Goal: Task Accomplishment & Management: Manage account settings

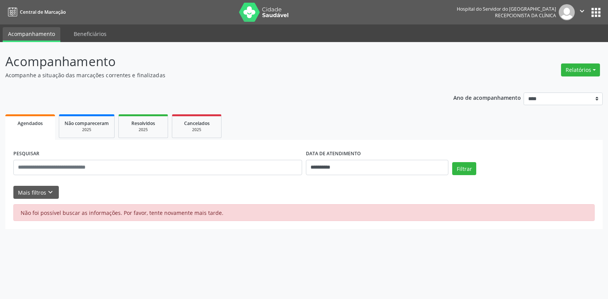
click at [34, 132] on link "Agendados" at bounding box center [30, 127] width 50 height 26
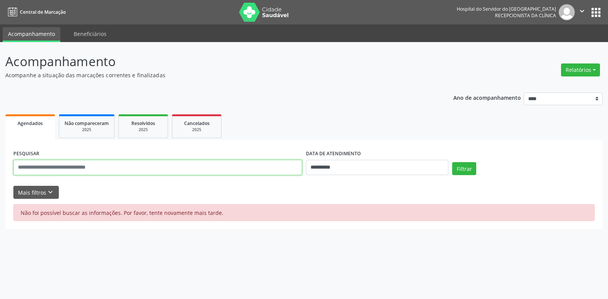
click at [267, 160] on input "text" at bounding box center [157, 167] width 289 height 15
click at [262, 166] on input "text" at bounding box center [157, 167] width 289 height 15
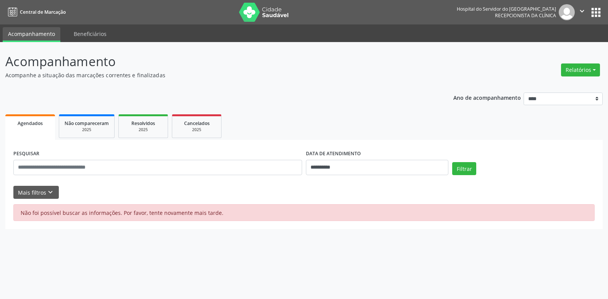
click at [232, 176] on div "PESQUISAR" at bounding box center [157, 164] width 292 height 32
click at [423, 169] on input "**********" at bounding box center [377, 167] width 142 height 15
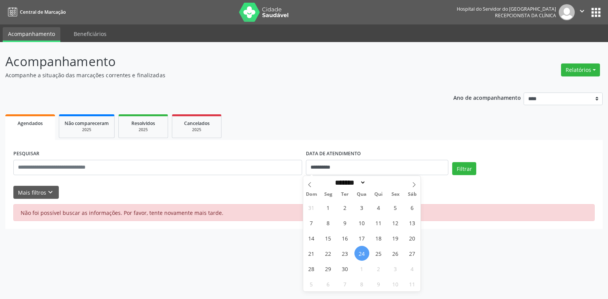
click at [366, 253] on span "24" at bounding box center [361, 252] width 15 height 15
type input "**********"
click at [366, 252] on span "24" at bounding box center [361, 252] width 15 height 15
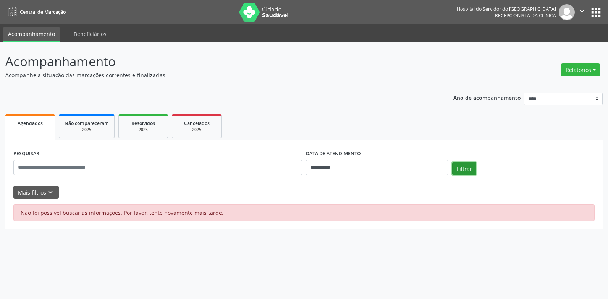
click at [453, 168] on button "Filtrar" at bounding box center [464, 168] width 24 height 13
click at [44, 193] on button "Mais filtros keyboard_arrow_down" at bounding box center [35, 192] width 45 height 13
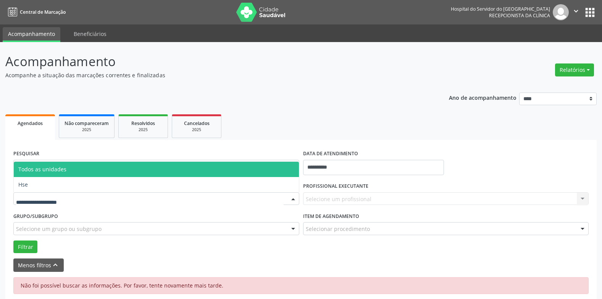
click at [292, 198] on div at bounding box center [292, 198] width 11 height 13
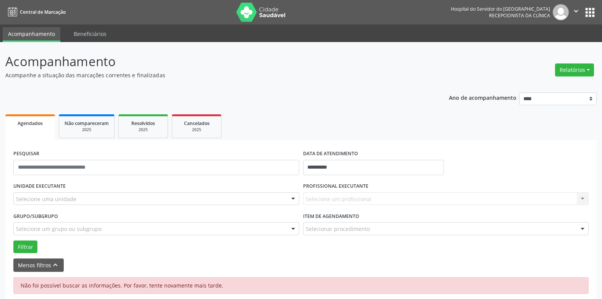
click at [292, 213] on div "UNIDADE EXECUTANTE Selecione uma unidade Todos as unidades Hse Nenhum resultado…" at bounding box center [300, 216] width 579 height 73
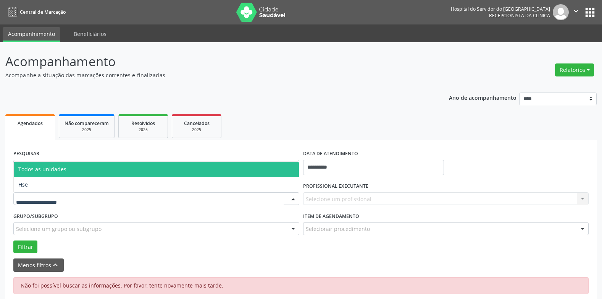
drag, startPoint x: 292, startPoint y: 213, endPoint x: 291, endPoint y: 199, distance: 14.2
click at [291, 199] on div at bounding box center [292, 198] width 11 height 13
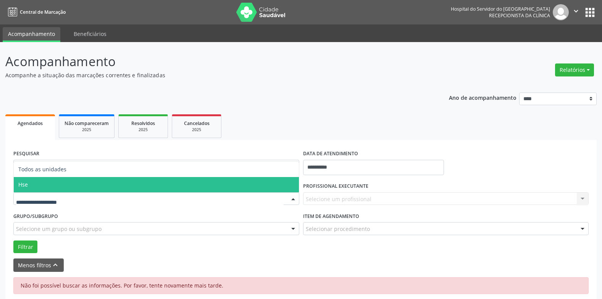
click at [118, 182] on span "Hse" at bounding box center [156, 184] width 285 height 15
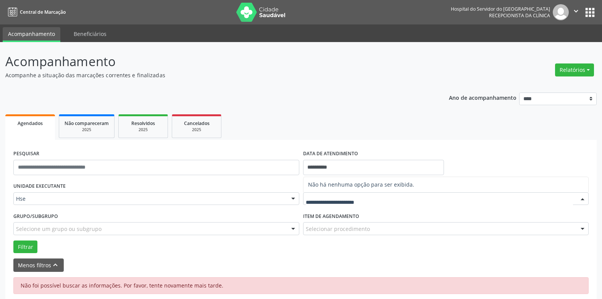
click at [370, 199] on div at bounding box center [446, 198] width 286 height 13
type input "*******"
click at [583, 198] on div at bounding box center [582, 198] width 11 height 13
click at [582, 196] on div at bounding box center [582, 198] width 11 height 13
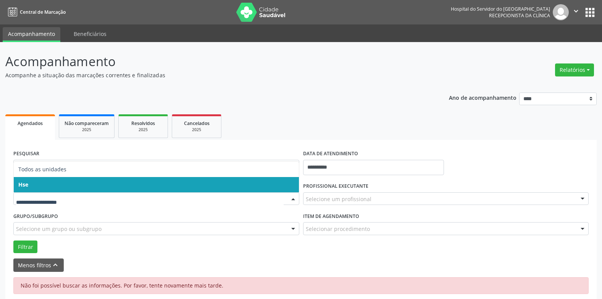
click at [57, 192] on div "Todos as unidades Hse Nenhum resultado encontrado para: " " Não há nenhuma opçã…" at bounding box center [156, 198] width 286 height 13
click at [61, 182] on span "Hse" at bounding box center [156, 184] width 285 height 15
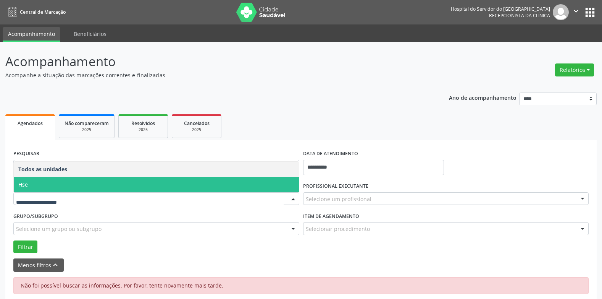
click at [61, 202] on div at bounding box center [156, 198] width 286 height 13
click at [63, 183] on span "Hse" at bounding box center [156, 184] width 285 height 15
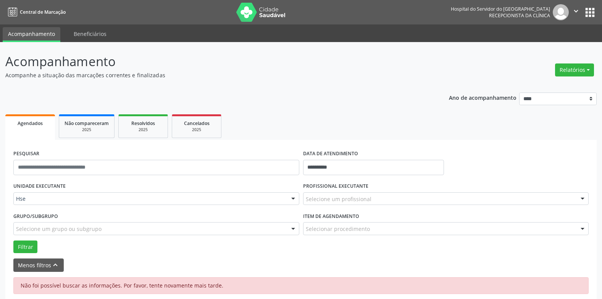
click at [583, 200] on div at bounding box center [582, 198] width 11 height 13
click at [583, 197] on div at bounding box center [582, 198] width 11 height 13
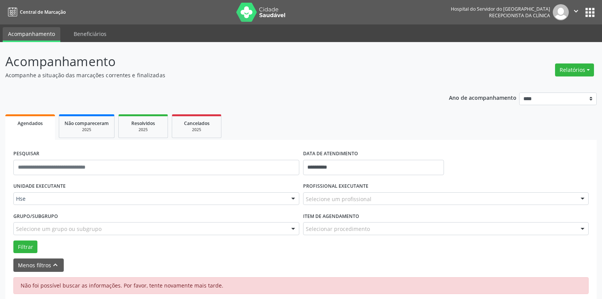
click at [583, 197] on div at bounding box center [582, 198] width 11 height 13
click at [333, 190] on span "Não há nenhuma opção para ser exibida." at bounding box center [445, 184] width 285 height 15
click at [29, 261] on button "Menos filtros keyboard_arrow_up" at bounding box center [38, 264] width 50 height 13
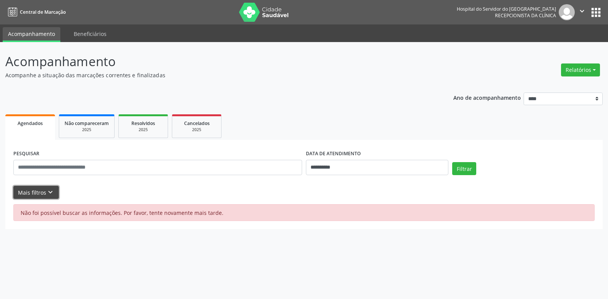
click at [39, 194] on button "Mais filtros keyboard_arrow_down" at bounding box center [35, 192] width 45 height 13
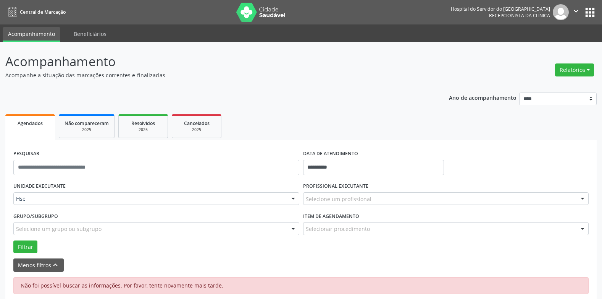
click at [41, 192] on div "Hse Todos as unidades Hse Nenhum resultado encontrado para: " " Não há nenhuma …" at bounding box center [156, 198] width 286 height 13
click at [50, 267] on button "Menos filtros keyboard_arrow_up" at bounding box center [38, 264] width 50 height 13
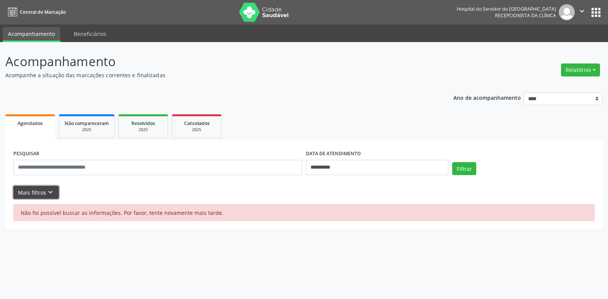
click at [48, 190] on icon "keyboard_arrow_down" at bounding box center [50, 192] width 8 height 8
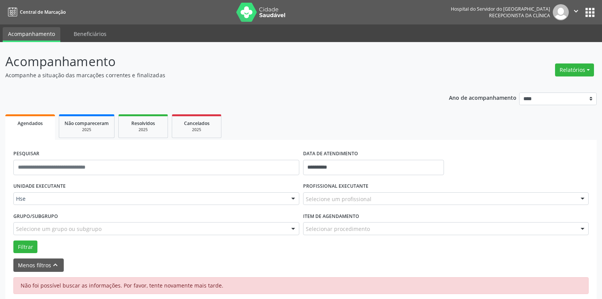
click at [448, 208] on div "PROFISSIONAL EXECUTANTE Selecione um profissional Nenhum resultado encontrado p…" at bounding box center [446, 195] width 290 height 30
click at [461, 201] on div at bounding box center [446, 198] width 286 height 13
click at [461, 201] on input "text" at bounding box center [440, 202] width 268 height 15
click at [583, 199] on div at bounding box center [582, 198] width 11 height 13
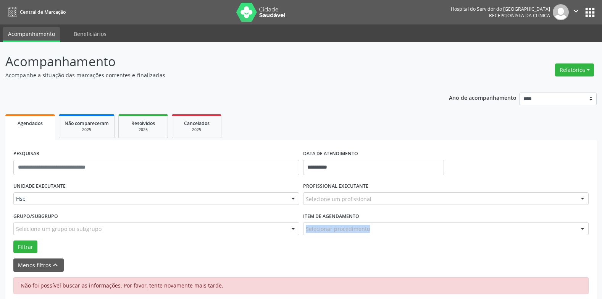
drag, startPoint x: 584, startPoint y: 223, endPoint x: 588, endPoint y: 252, distance: 29.2
click at [588, 252] on div "UNIDADE EXECUTANTE Hse Todos as unidades Hse Nenhum resultado encontrado para: …" at bounding box center [300, 216] width 579 height 73
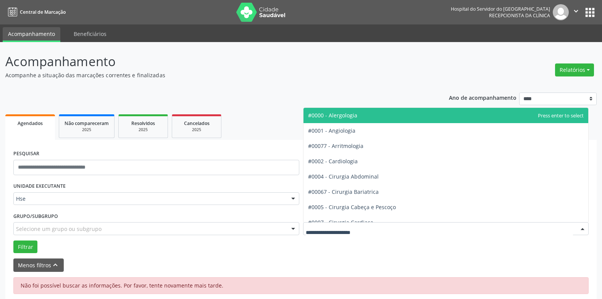
drag, startPoint x: 588, startPoint y: 252, endPoint x: 558, endPoint y: 226, distance: 39.3
click at [558, 226] on div at bounding box center [446, 228] width 286 height 13
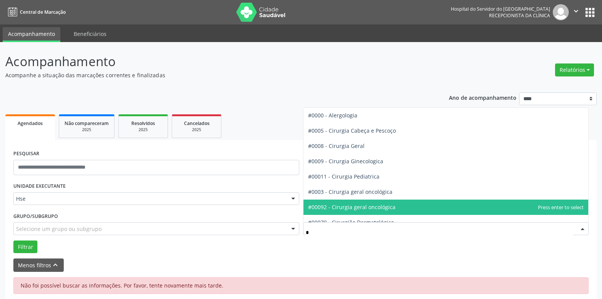
type input "**"
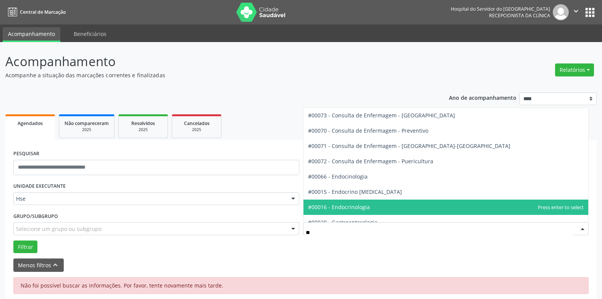
click at [349, 208] on span "#00016 - Endocrinologia" at bounding box center [339, 206] width 62 height 7
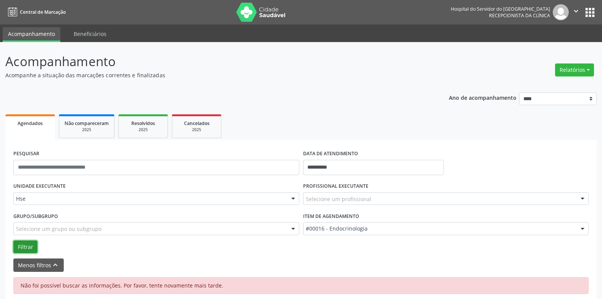
click at [23, 242] on button "Filtrar" at bounding box center [25, 246] width 24 height 13
click at [23, 245] on button "Filtrar" at bounding box center [25, 246] width 24 height 13
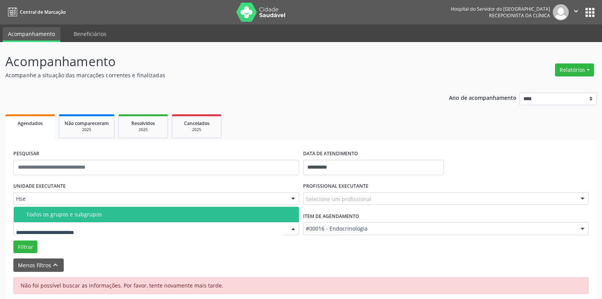
click at [101, 224] on div at bounding box center [156, 228] width 286 height 13
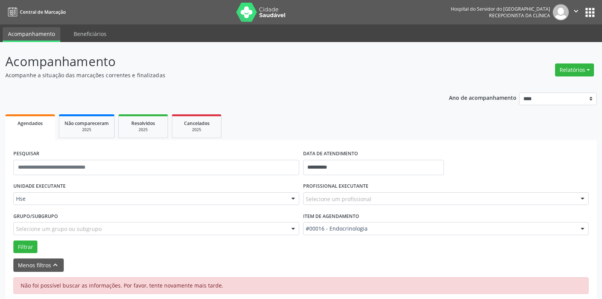
click at [124, 192] on div "UNIDADE EXECUTANTE Hse Todos as unidades Hse Nenhum resultado encontrado para: …" at bounding box center [156, 195] width 290 height 30
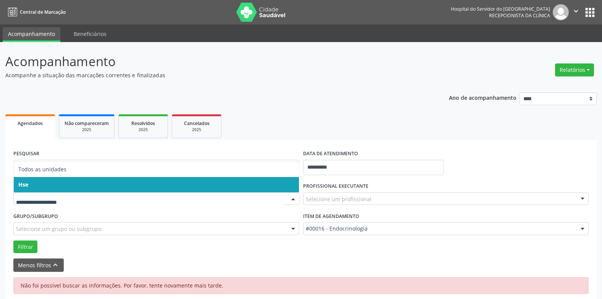
click at [124, 192] on div at bounding box center [156, 198] width 286 height 13
click at [149, 184] on span "Hse" at bounding box center [156, 184] width 285 height 15
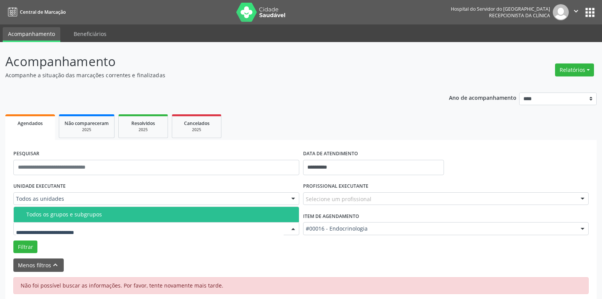
click at [71, 213] on div "Todos os grupos e subgrupos" at bounding box center [160, 214] width 268 height 6
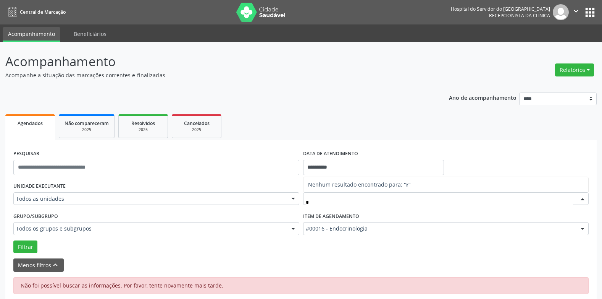
type input "**"
click at [31, 252] on button "Filtrar" at bounding box center [25, 246] width 24 height 13
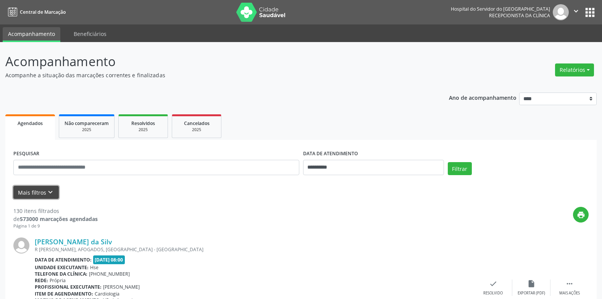
click at [31, 193] on button "Mais filtros keyboard_arrow_down" at bounding box center [35, 192] width 45 height 13
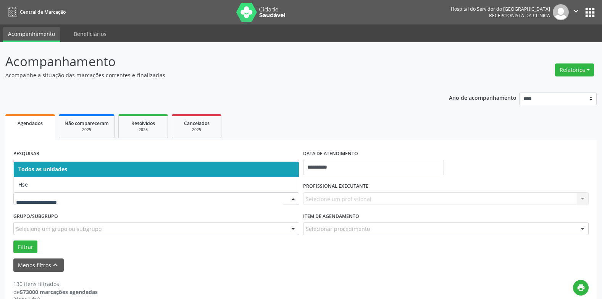
click at [292, 196] on div at bounding box center [292, 198] width 11 height 13
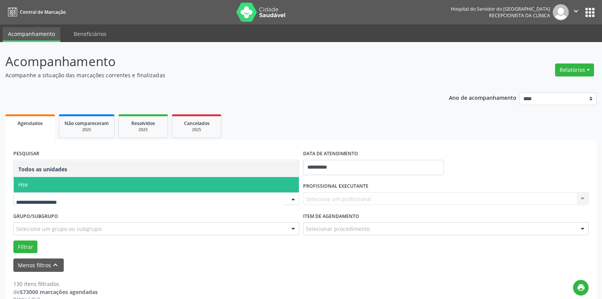
click at [88, 184] on span "Hse" at bounding box center [156, 184] width 285 height 15
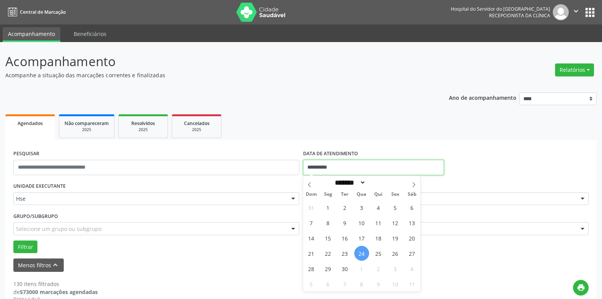
click at [385, 167] on input "**********" at bounding box center [373, 167] width 141 height 15
click at [361, 257] on span "24" at bounding box center [361, 252] width 15 height 15
type input "**********"
click at [360, 254] on span "24" at bounding box center [361, 252] width 15 height 15
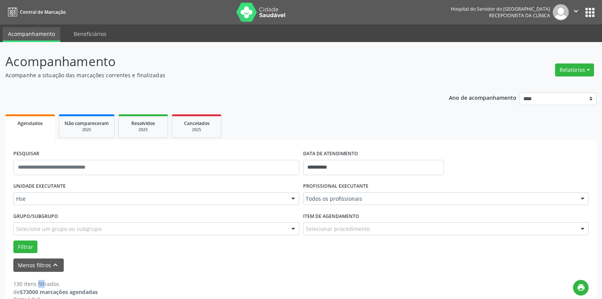
click at [360, 254] on form "**********" at bounding box center [300, 210] width 575 height 124
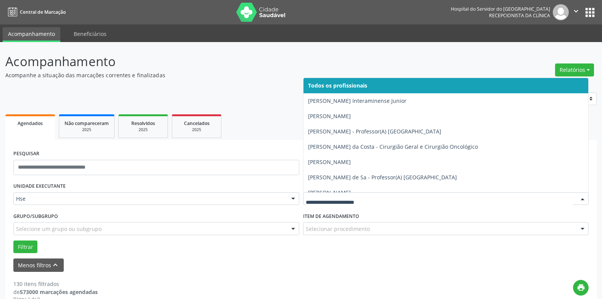
click at [584, 199] on div at bounding box center [582, 198] width 11 height 13
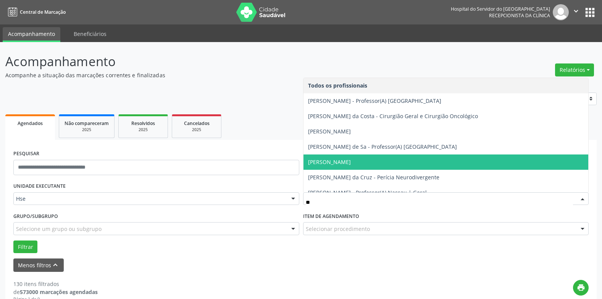
type input "***"
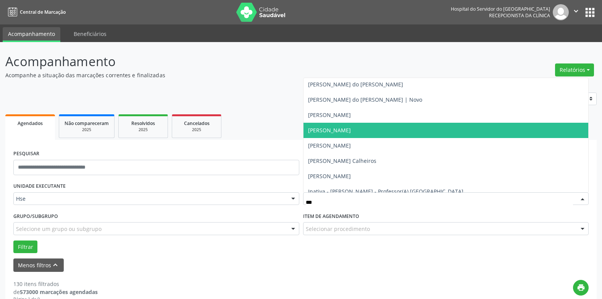
scroll to position [191, 0]
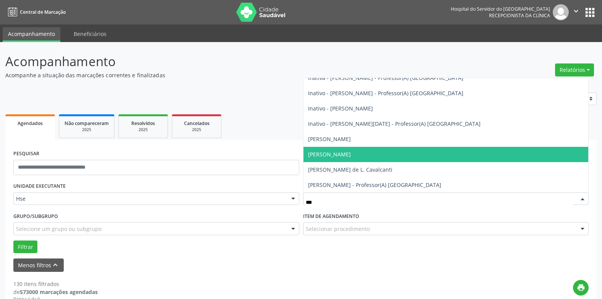
click at [391, 154] on span "Rosalia de Oliveira Nunes" at bounding box center [445, 154] width 285 height 15
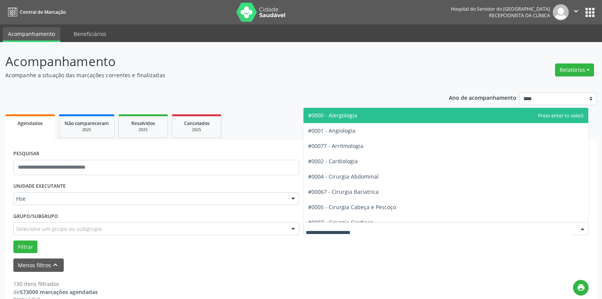
type input "*"
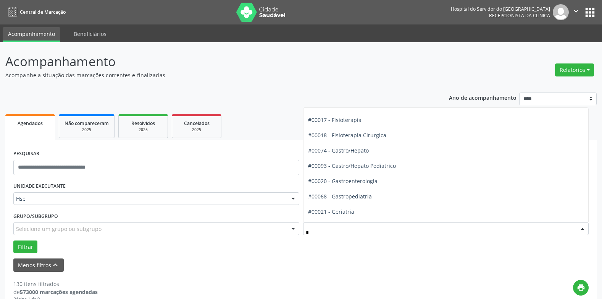
scroll to position [214, 0]
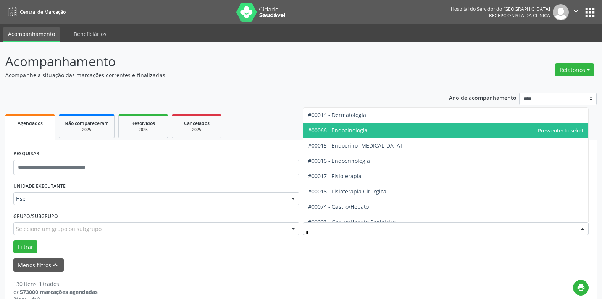
click at [361, 133] on span "#00066 - Endocinologia" at bounding box center [338, 129] width 60 height 7
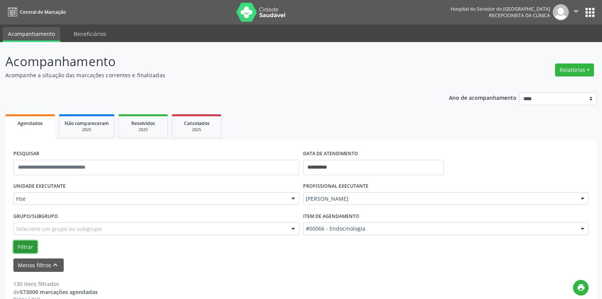
click at [19, 243] on button "Filtrar" at bounding box center [25, 246] width 24 height 13
click at [32, 246] on button "Filtrar" at bounding box center [25, 246] width 24 height 13
click at [27, 242] on button "Filtrar" at bounding box center [25, 246] width 24 height 13
click at [130, 157] on div "PESQUISAR" at bounding box center [156, 164] width 290 height 32
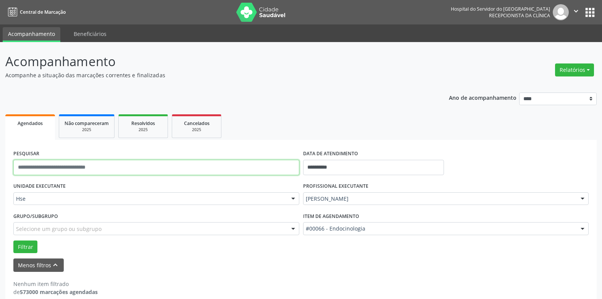
click at [119, 166] on input "text" at bounding box center [156, 167] width 286 height 15
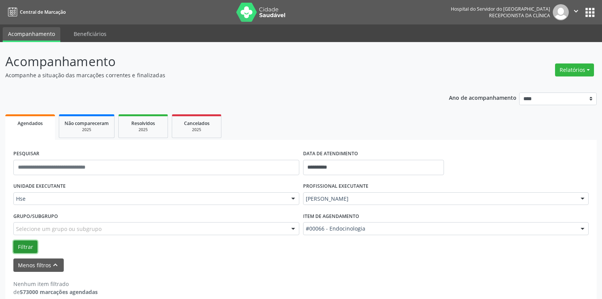
click at [19, 245] on button "Filtrar" at bounding box center [25, 246] width 24 height 13
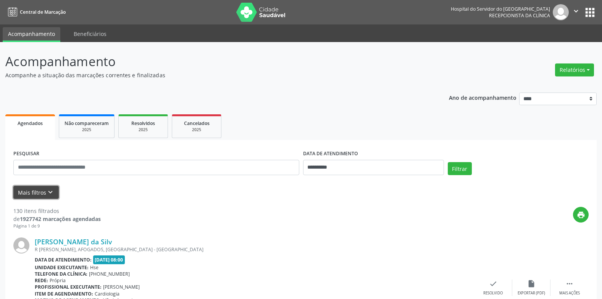
click at [34, 190] on button "Mais filtros keyboard_arrow_down" at bounding box center [35, 192] width 45 height 13
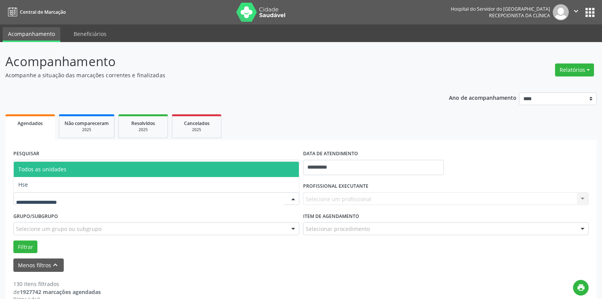
click at [290, 199] on div at bounding box center [292, 198] width 11 height 13
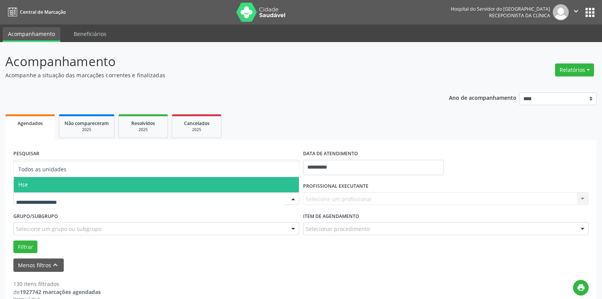
click at [32, 182] on span "Hse" at bounding box center [156, 184] width 285 height 15
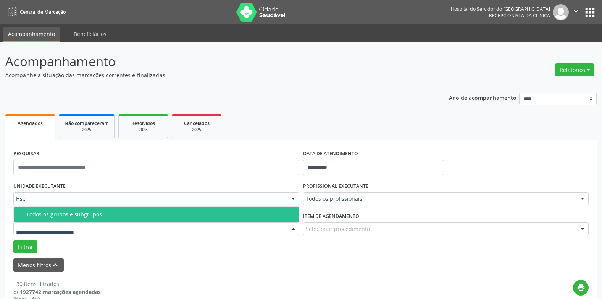
click at [292, 226] on div at bounding box center [292, 228] width 11 height 13
click at [405, 168] on input "**********" at bounding box center [373, 167] width 141 height 15
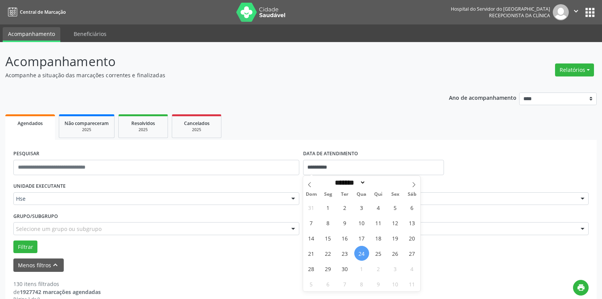
click at [363, 251] on span "24" at bounding box center [361, 252] width 15 height 15
type input "**********"
click at [364, 250] on span "24" at bounding box center [361, 252] width 15 height 15
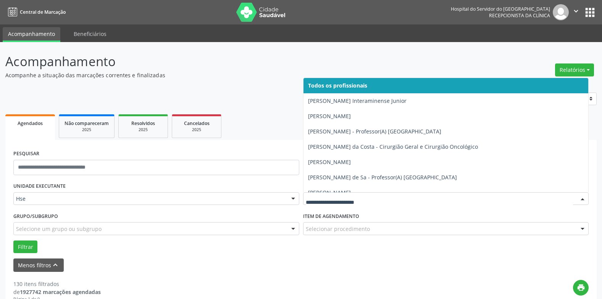
click at [579, 200] on div at bounding box center [582, 198] width 11 height 13
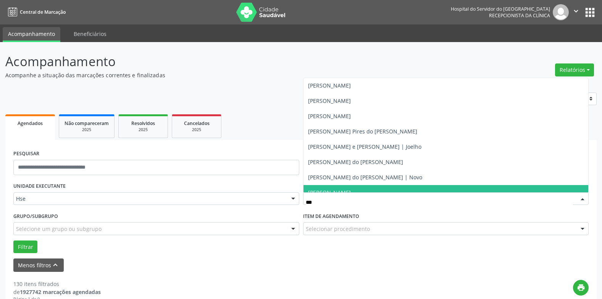
type input "****"
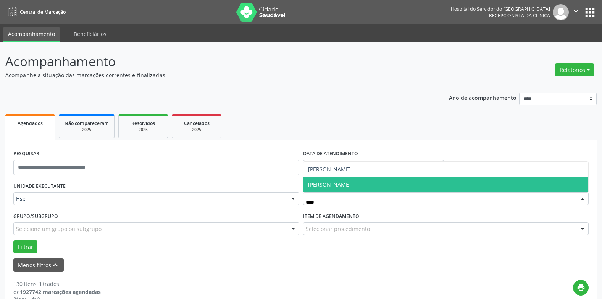
click at [365, 178] on span "Rosalia de Oliveira Nunes" at bounding box center [445, 184] width 285 height 15
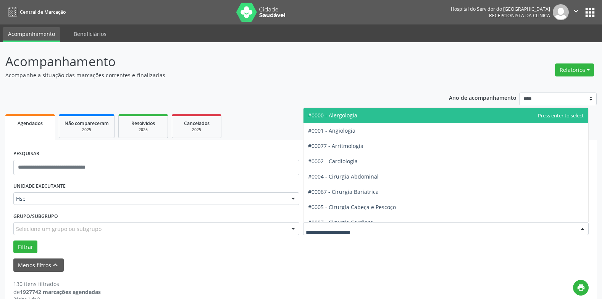
click at [581, 228] on div at bounding box center [582, 228] width 11 height 13
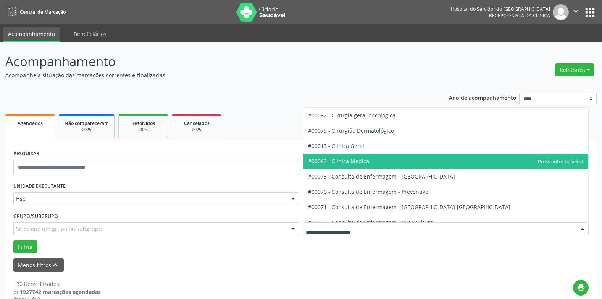
scroll to position [305, 0]
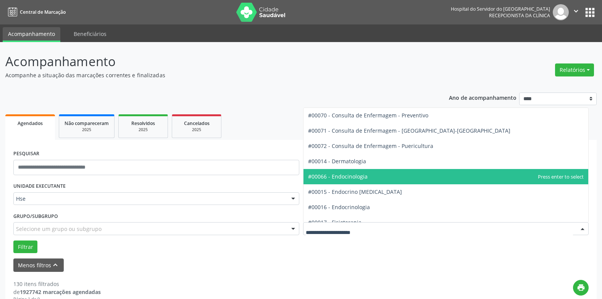
click at [522, 182] on span "#00066 - Endocinologia" at bounding box center [445, 176] width 285 height 15
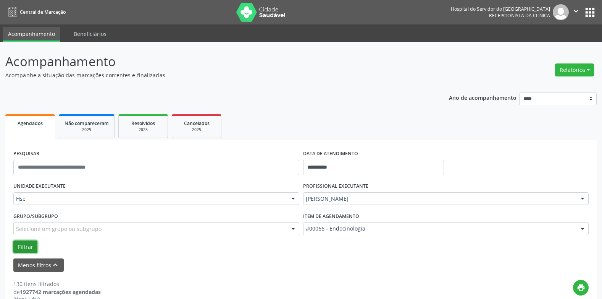
click at [32, 247] on button "Filtrar" at bounding box center [25, 246] width 24 height 13
click at [30, 243] on button "Filtrar" at bounding box center [25, 246] width 24 height 13
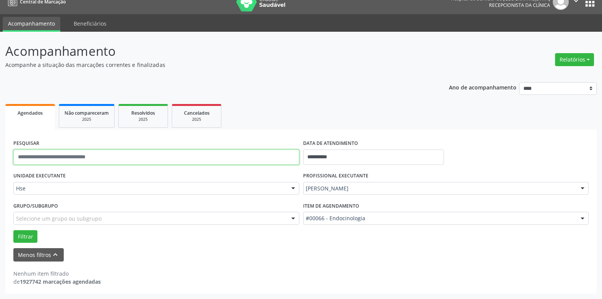
click at [102, 155] on input "text" at bounding box center [156, 156] width 286 height 15
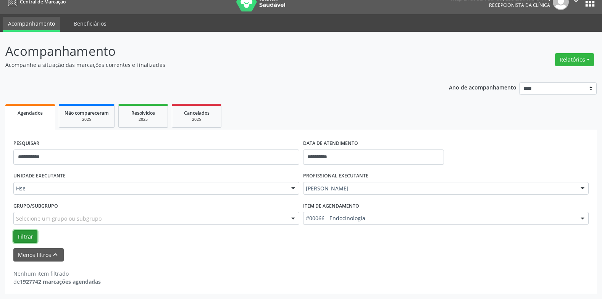
click at [23, 235] on button "Filtrar" at bounding box center [25, 236] width 24 height 13
click at [30, 232] on button "Filtrar" at bounding box center [25, 236] width 24 height 13
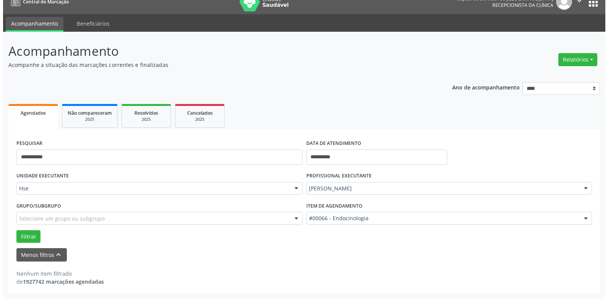
scroll to position [0, 0]
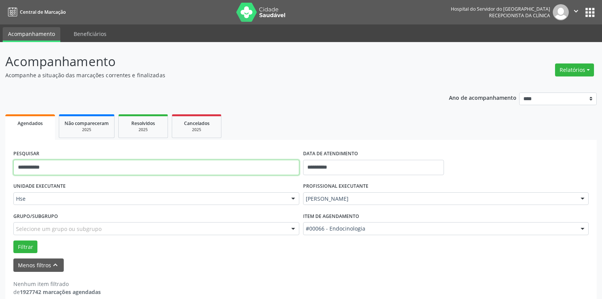
click at [79, 169] on input "**********" at bounding box center [156, 167] width 286 height 15
type input "*"
click at [81, 168] on input "text" at bounding box center [156, 167] width 286 height 15
type input "**********"
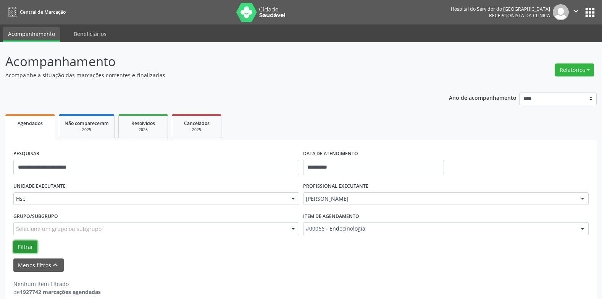
click at [25, 244] on button "Filtrar" at bounding box center [25, 246] width 24 height 13
click at [26, 242] on button "Filtrar" at bounding box center [25, 246] width 24 height 13
click at [37, 265] on button "Menos filtros keyboard_arrow_up" at bounding box center [38, 264] width 50 height 13
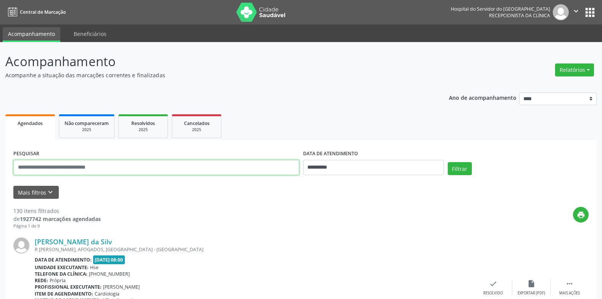
click at [98, 166] on input "text" at bounding box center [156, 167] width 286 height 15
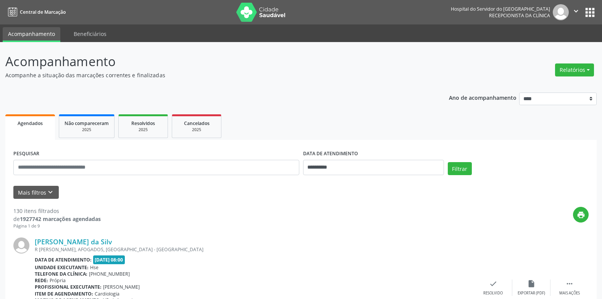
click at [31, 126] on div "Agendados" at bounding box center [30, 123] width 39 height 8
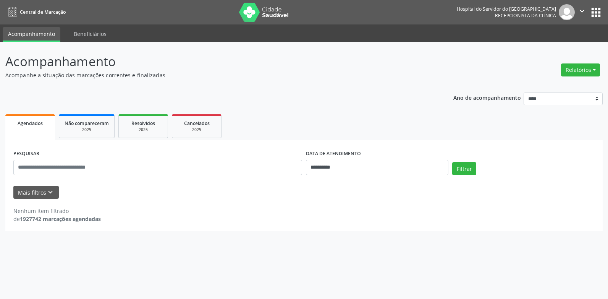
click at [31, 126] on div "Agendados" at bounding box center [30, 123] width 39 height 8
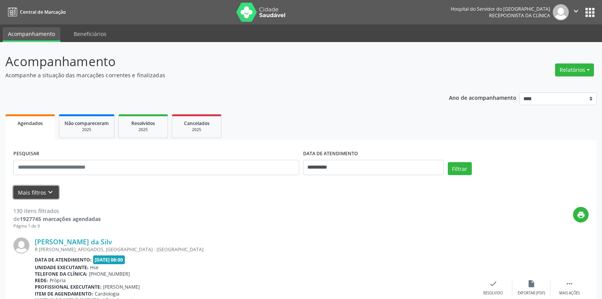
click at [31, 190] on button "Mais filtros keyboard_arrow_down" at bounding box center [35, 192] width 45 height 13
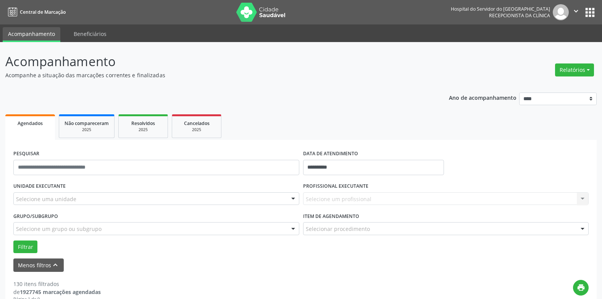
click at [300, 197] on div "UNIDADE EXECUTANTE Selecione uma unidade Todos as unidades Hse Nenhum resultado…" at bounding box center [156, 195] width 290 height 30
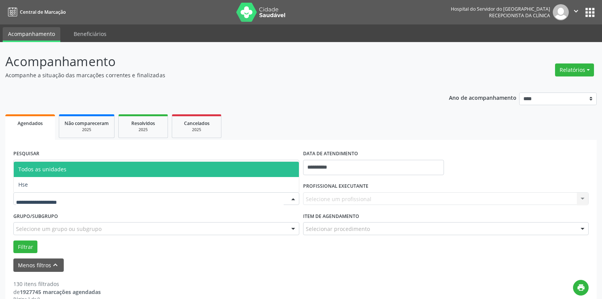
click at [293, 199] on div at bounding box center [292, 198] width 11 height 13
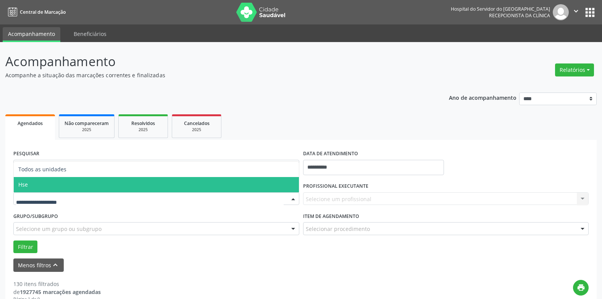
click at [116, 188] on span "Hse" at bounding box center [156, 184] width 285 height 15
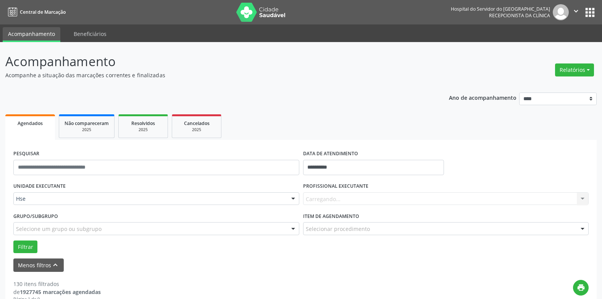
click at [116, 188] on div "UNIDADE EXECUTANTE Hse Todos as unidades Hse Nenhum resultado encontrado para: …" at bounding box center [156, 195] width 290 height 30
click at [294, 230] on div at bounding box center [292, 228] width 11 height 13
click at [295, 230] on div at bounding box center [292, 228] width 11 height 13
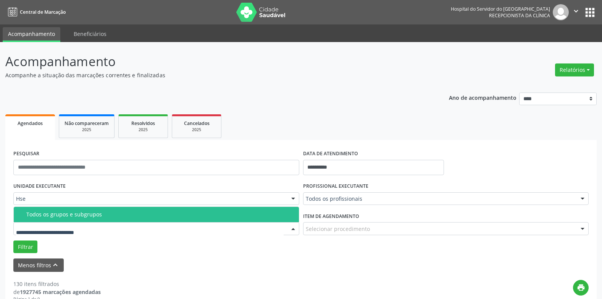
click at [293, 230] on div at bounding box center [292, 228] width 11 height 13
click at [132, 212] on div "Todos os grupos e subgrupos" at bounding box center [160, 214] width 268 height 6
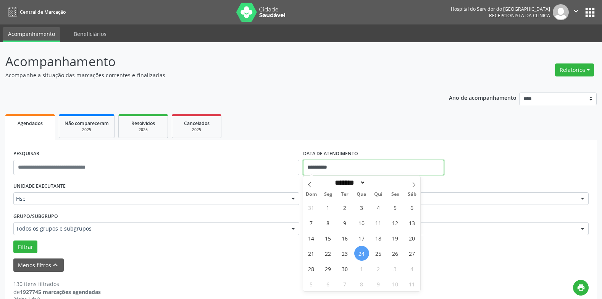
click at [429, 168] on input "**********" at bounding box center [373, 167] width 141 height 15
click at [360, 253] on span "24" at bounding box center [361, 252] width 15 height 15
type input "**********"
click at [360, 253] on span "24" at bounding box center [361, 252] width 15 height 15
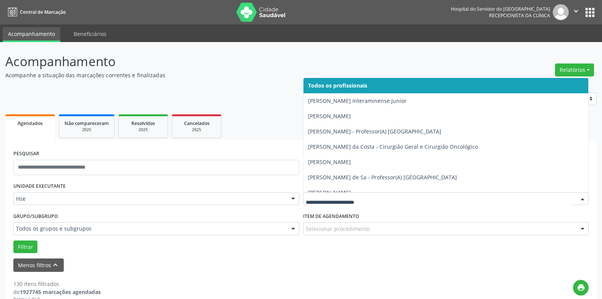
click at [583, 196] on div at bounding box center [582, 198] width 11 height 13
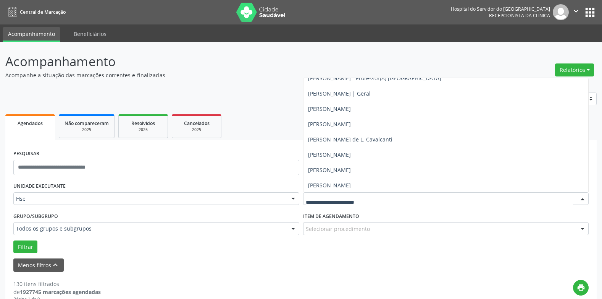
scroll to position [5153, 0]
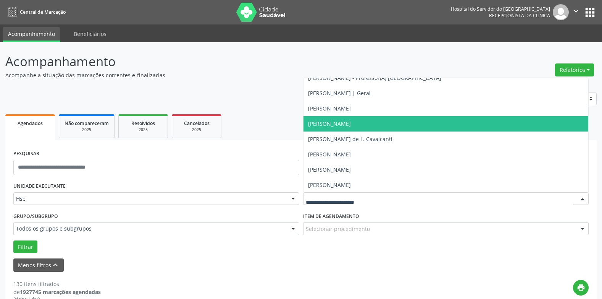
click at [459, 127] on span "Rosalia de Oliveira Nunes" at bounding box center [445, 123] width 285 height 15
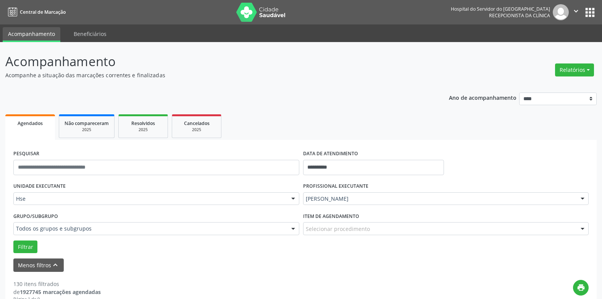
click at [357, 223] on div "Selecionar procedimento" at bounding box center [446, 228] width 286 height 13
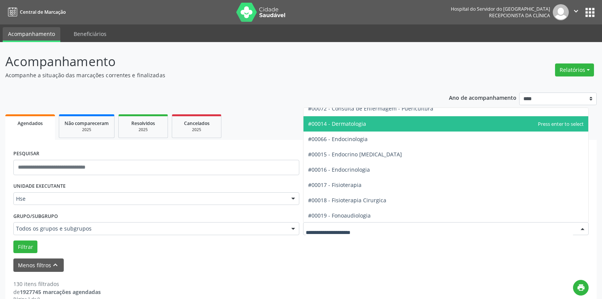
scroll to position [344, 0]
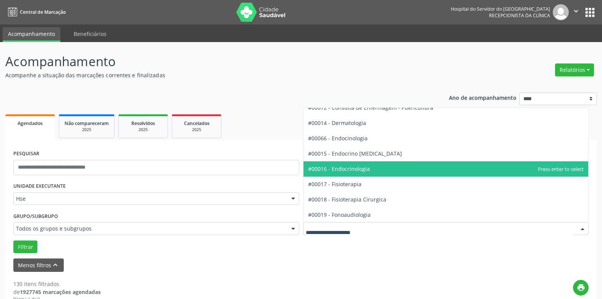
click at [382, 174] on span "#00016 - Endocrinologia" at bounding box center [445, 168] width 285 height 15
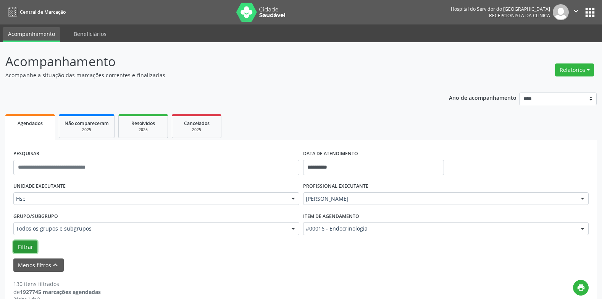
click at [24, 243] on button "Filtrar" at bounding box center [25, 246] width 24 height 13
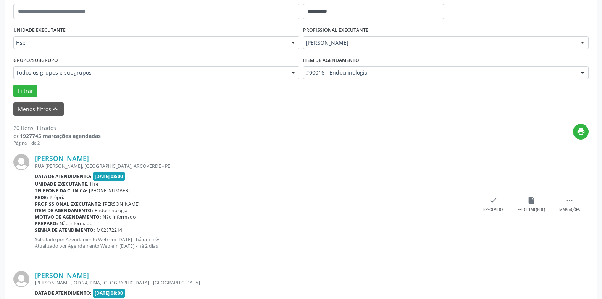
scroll to position [185, 0]
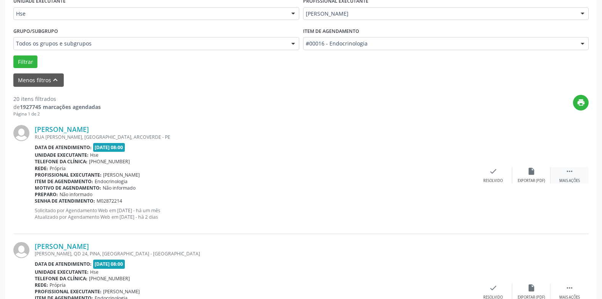
click at [572, 175] on icon "" at bounding box center [569, 171] width 8 height 8
click at [525, 170] on div "alarm_off Não compareceu" at bounding box center [531, 175] width 38 height 16
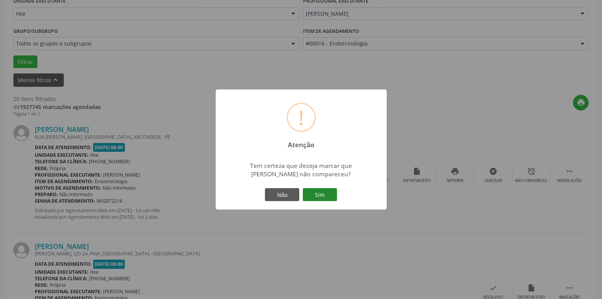
click at [326, 195] on button "Sim" at bounding box center [320, 194] width 34 height 13
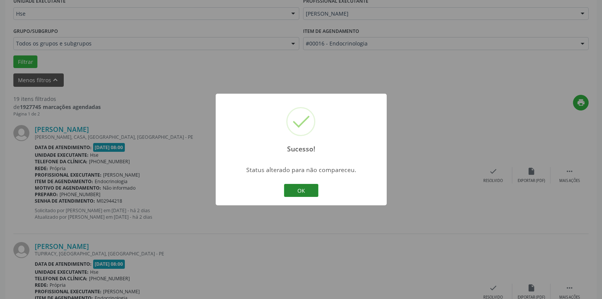
click at [300, 194] on button "OK" at bounding box center [301, 190] width 34 height 13
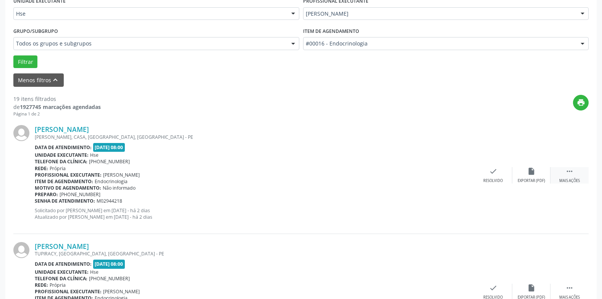
click at [576, 177] on div " Mais ações" at bounding box center [569, 175] width 38 height 16
click at [486, 213] on div "Anna Beatriz Arruda Barroso Morares MARIA CANDIDA CORREIA, CASA, VILA POPULAR, …" at bounding box center [300, 175] width 575 height 116
click at [375, 172] on icon "check" at bounding box center [378, 171] width 8 height 8
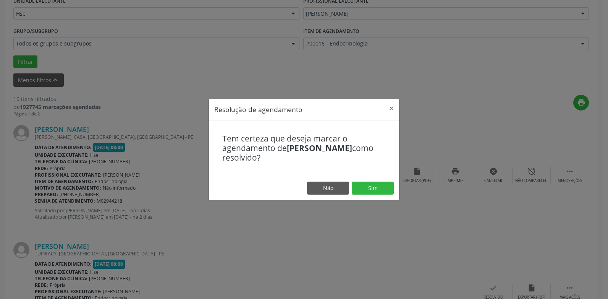
click at [374, 226] on div "Resolução de agendamento × Tem certeza que deseja marcar o agendamento de Anna …" at bounding box center [304, 149] width 608 height 299
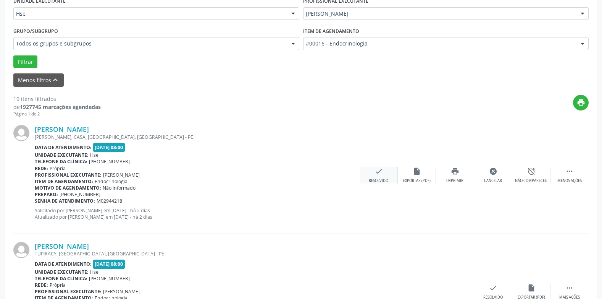
click at [377, 178] on div "Resolvido" at bounding box center [378, 180] width 19 height 5
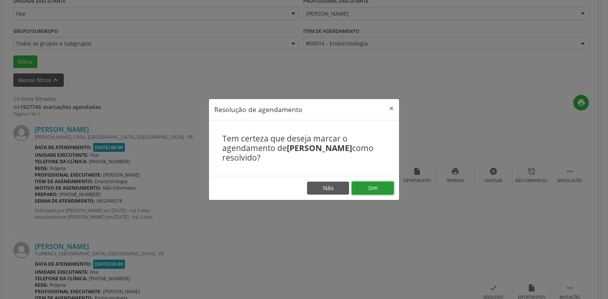
click at [371, 190] on button "Sim" at bounding box center [373, 187] width 42 height 13
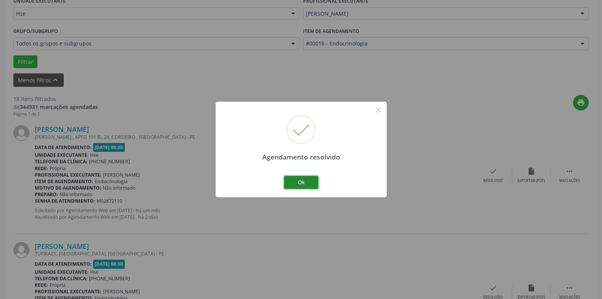
click at [301, 181] on button "Ok" at bounding box center [301, 182] width 34 height 13
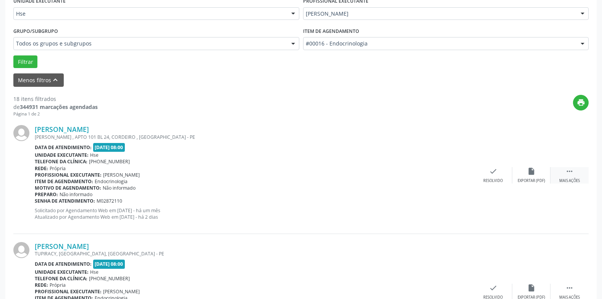
click at [572, 172] on icon "" at bounding box center [569, 171] width 8 height 8
click at [533, 176] on div "alarm_off Não compareceu" at bounding box center [531, 175] width 38 height 16
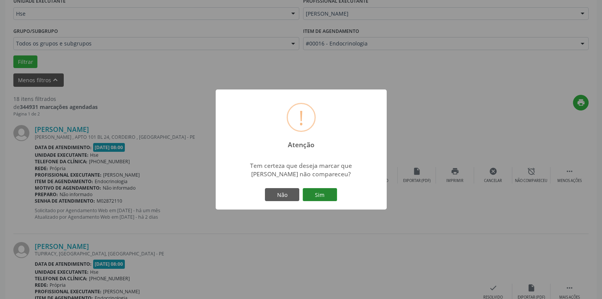
click at [329, 195] on button "Sim" at bounding box center [320, 194] width 34 height 13
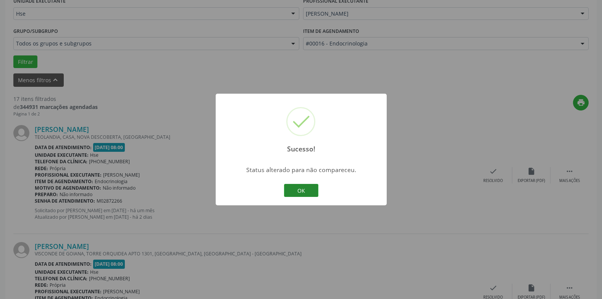
click at [305, 188] on button "OK" at bounding box center [301, 190] width 34 height 13
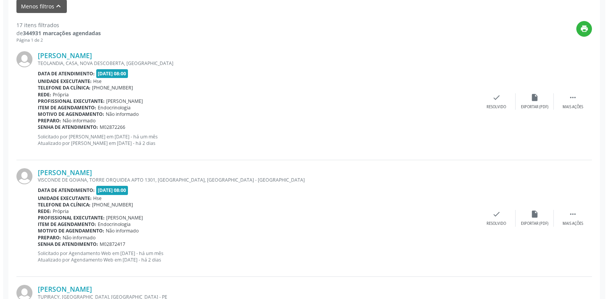
scroll to position [261, 0]
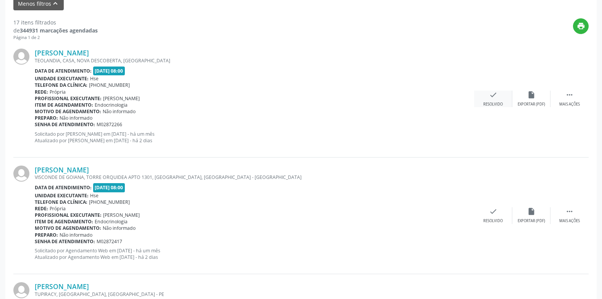
click at [483, 96] on div "check Resolvido" at bounding box center [493, 98] width 38 height 16
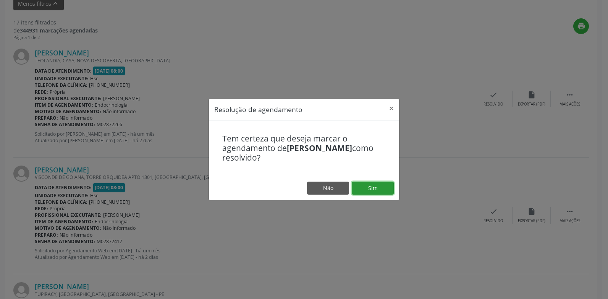
click at [372, 186] on button "Sim" at bounding box center [373, 187] width 42 height 13
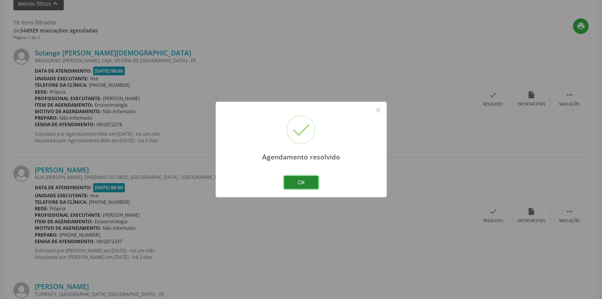
click at [291, 179] on button "Ok" at bounding box center [301, 182] width 34 height 13
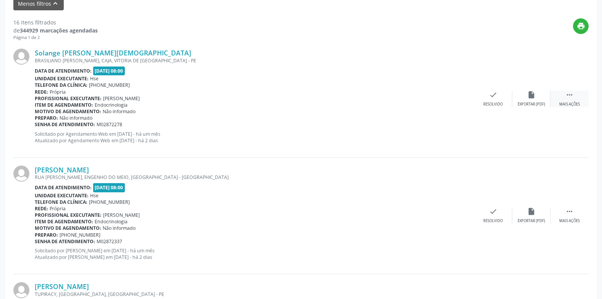
click at [572, 97] on icon "" at bounding box center [569, 94] width 8 height 8
click at [533, 102] on div "Não compareceu" at bounding box center [531, 104] width 32 height 5
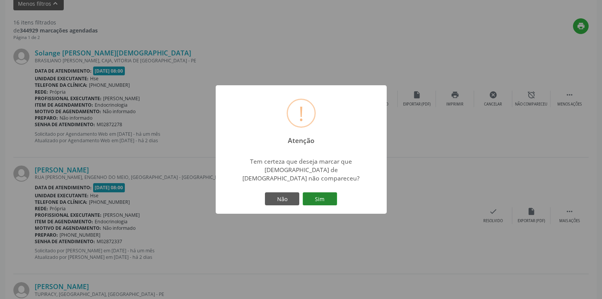
click at [313, 197] on button "Sim" at bounding box center [320, 198] width 34 height 13
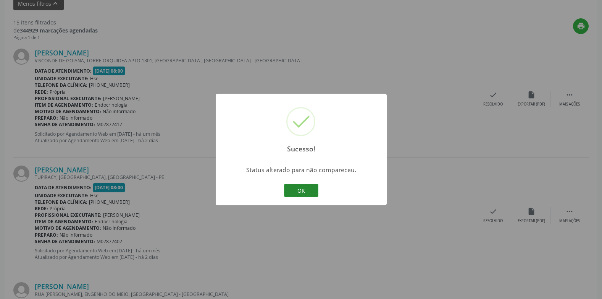
click at [299, 187] on button "OK" at bounding box center [301, 190] width 34 height 13
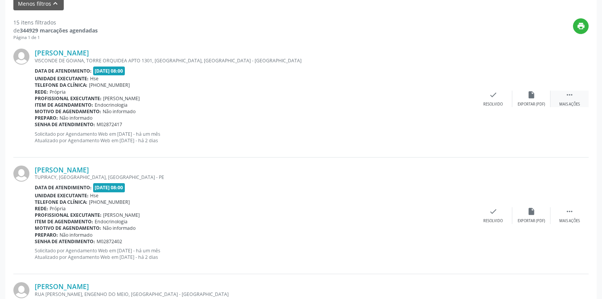
click at [566, 100] on div " Mais ações" at bounding box center [569, 98] width 38 height 16
click at [524, 97] on div "alarm_off Não compareceu" at bounding box center [531, 98] width 38 height 16
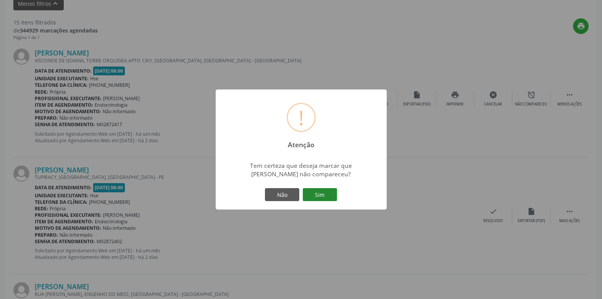
click at [316, 196] on button "Sim" at bounding box center [320, 194] width 34 height 13
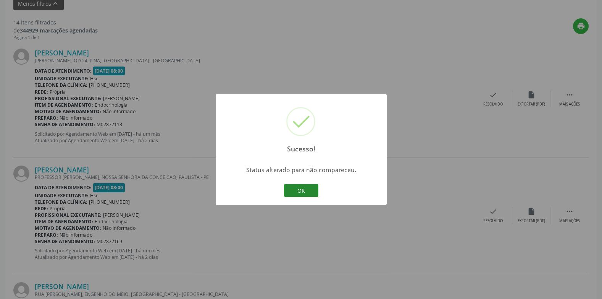
click at [301, 189] on button "OK" at bounding box center [301, 190] width 34 height 13
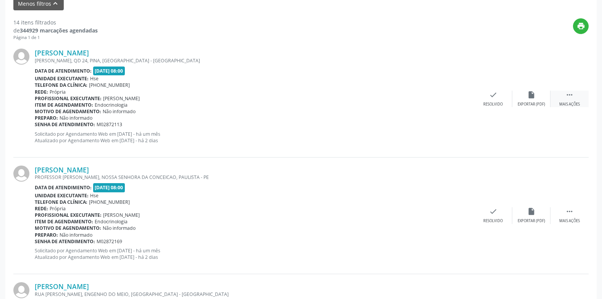
click at [564, 96] on div " Mais ações" at bounding box center [569, 98] width 38 height 16
click at [531, 101] on div "alarm_off Não compareceu" at bounding box center [531, 98] width 38 height 16
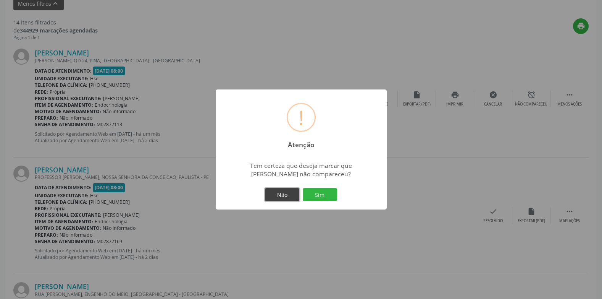
click at [279, 194] on button "Não" at bounding box center [282, 194] width 34 height 13
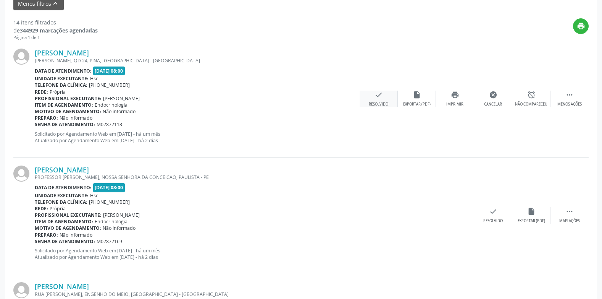
click at [373, 97] on div "check Resolvido" at bounding box center [379, 98] width 38 height 16
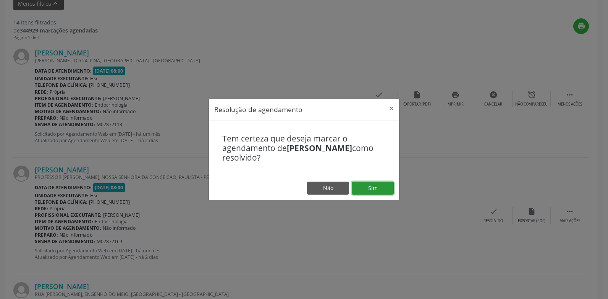
click at [365, 192] on button "Sim" at bounding box center [373, 187] width 42 height 13
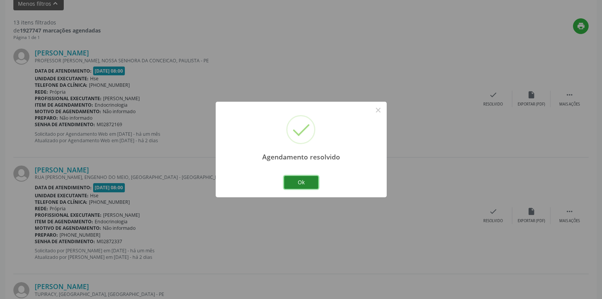
click at [294, 186] on button "Ok" at bounding box center [301, 182] width 34 height 13
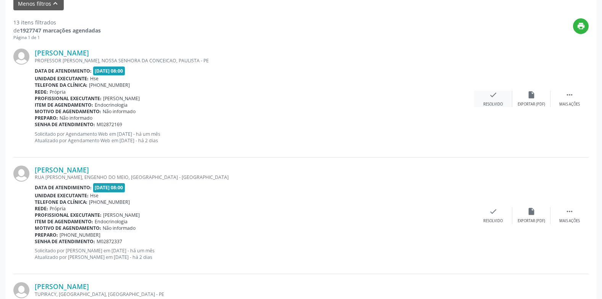
click at [494, 92] on icon "check" at bounding box center [493, 94] width 8 height 8
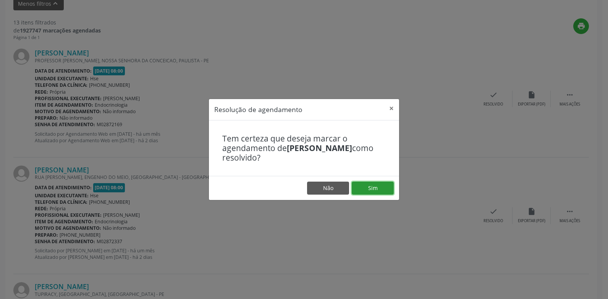
click at [376, 187] on button "Sim" at bounding box center [373, 187] width 42 height 13
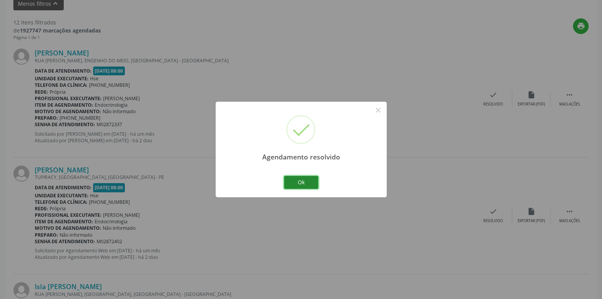
click at [295, 181] on button "Ok" at bounding box center [301, 182] width 34 height 13
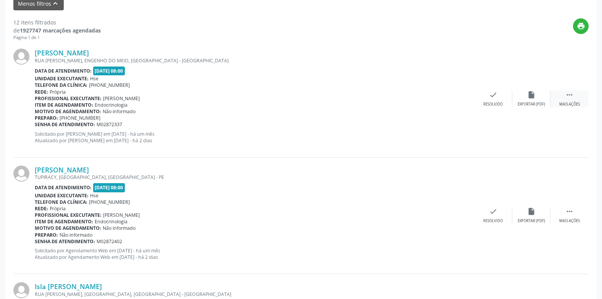
click at [578, 95] on div " Mais ações" at bounding box center [569, 98] width 38 height 16
click at [536, 95] on div "alarm_off Não compareceu" at bounding box center [531, 98] width 38 height 16
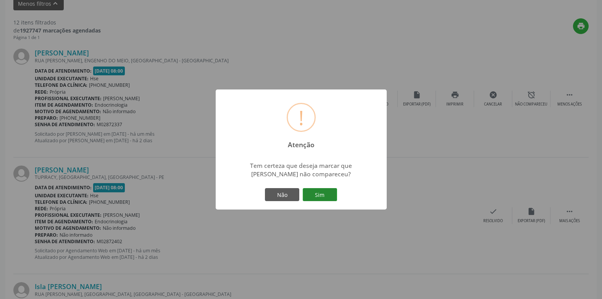
click at [324, 190] on button "Sim" at bounding box center [320, 194] width 34 height 13
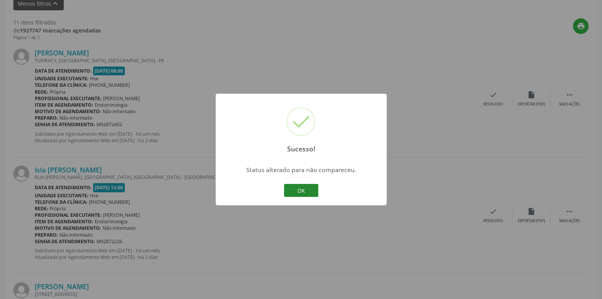
click at [303, 189] on button "OK" at bounding box center [301, 190] width 34 height 13
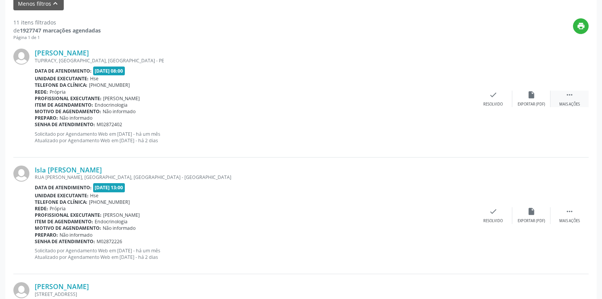
click at [570, 96] on icon "" at bounding box center [569, 94] width 8 height 8
click at [531, 97] on icon "alarm_off" at bounding box center [531, 94] width 8 height 8
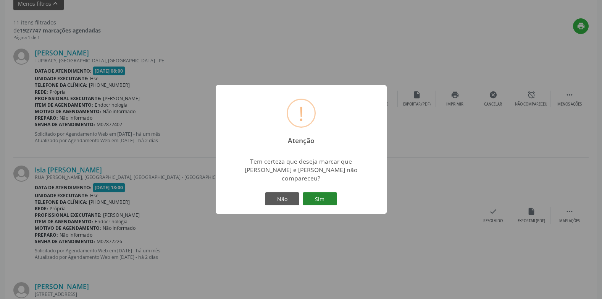
click at [324, 196] on button "Sim" at bounding box center [320, 198] width 34 height 13
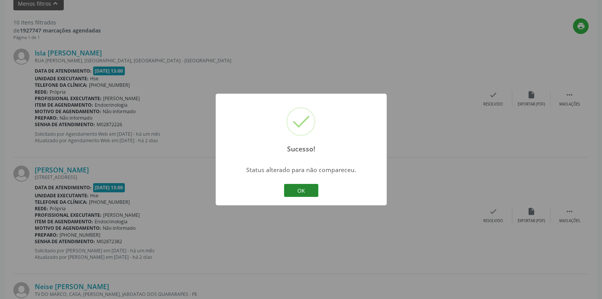
click at [302, 186] on button "OK" at bounding box center [301, 190] width 34 height 13
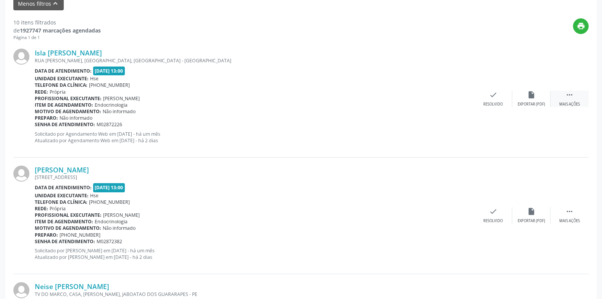
click at [570, 92] on icon "" at bounding box center [569, 94] width 8 height 8
click at [524, 97] on div "alarm_off Não compareceu" at bounding box center [531, 98] width 38 height 16
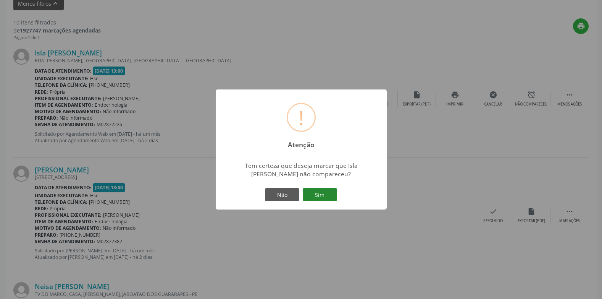
click at [313, 193] on button "Sim" at bounding box center [320, 194] width 34 height 13
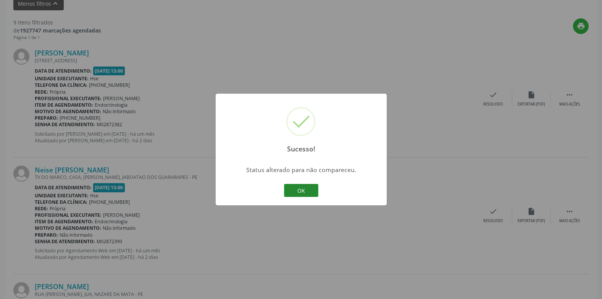
click at [308, 194] on button "OK" at bounding box center [301, 190] width 34 height 13
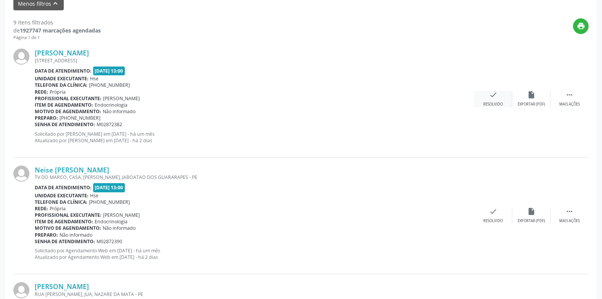
click at [484, 98] on div "check Resolvido" at bounding box center [493, 98] width 38 height 16
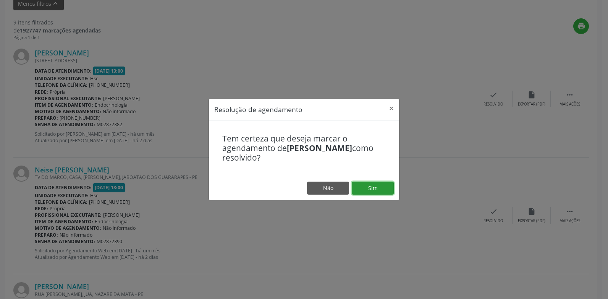
click at [364, 189] on button "Sim" at bounding box center [373, 187] width 42 height 13
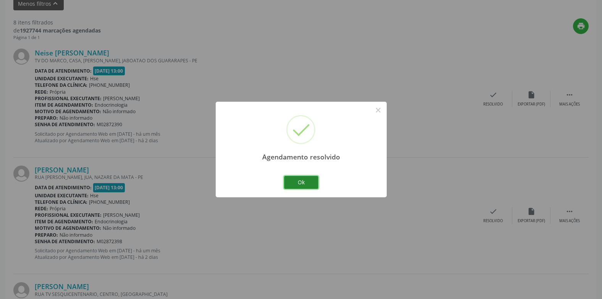
click at [297, 179] on button "Ok" at bounding box center [301, 182] width 34 height 13
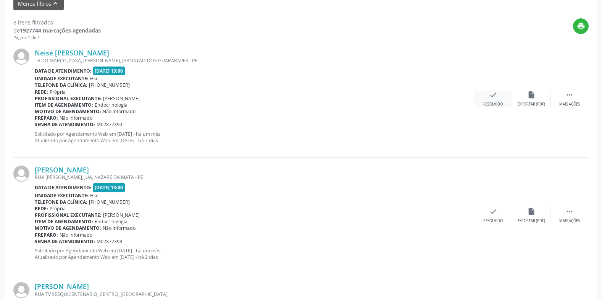
click at [481, 101] on div "check Resolvido" at bounding box center [493, 98] width 38 height 16
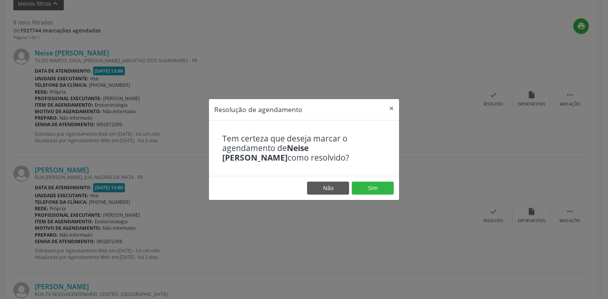
click at [371, 181] on footer "Não Sim" at bounding box center [304, 188] width 190 height 24
click at [370, 185] on button "Sim" at bounding box center [373, 187] width 42 height 13
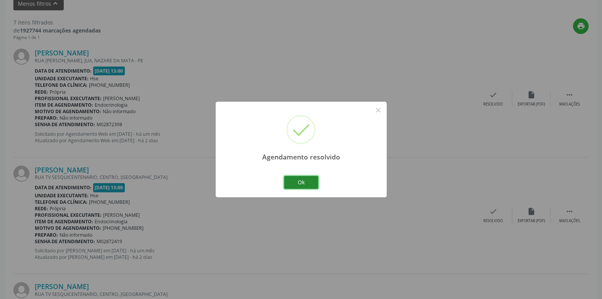
click at [297, 183] on button "Ok" at bounding box center [301, 182] width 34 height 13
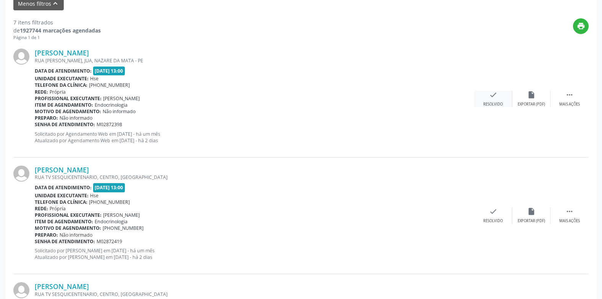
click at [489, 100] on div "check Resolvido" at bounding box center [493, 98] width 38 height 16
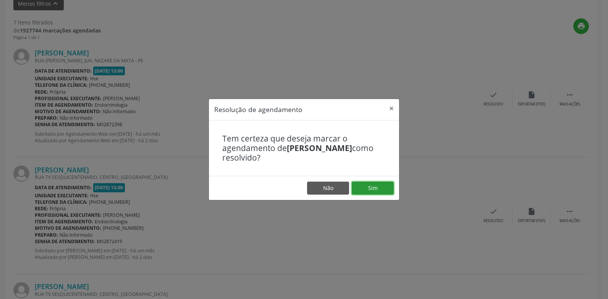
click at [374, 186] on button "Sim" at bounding box center [373, 187] width 42 height 13
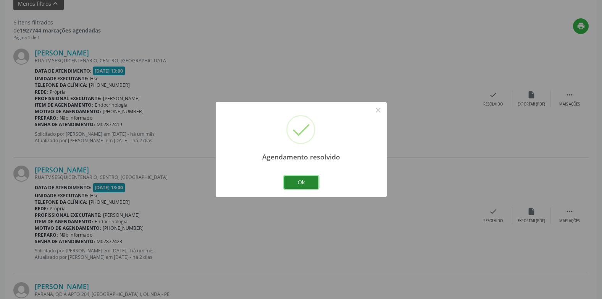
click at [304, 176] on button "Ok" at bounding box center [301, 182] width 34 height 13
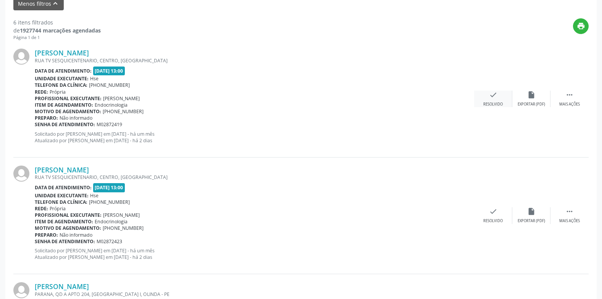
click at [496, 99] on div "check Resolvido" at bounding box center [493, 98] width 38 height 16
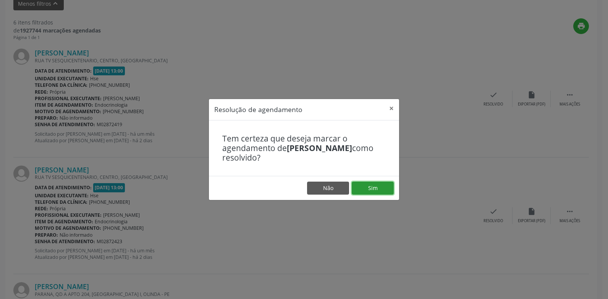
click at [372, 189] on button "Sim" at bounding box center [373, 187] width 42 height 13
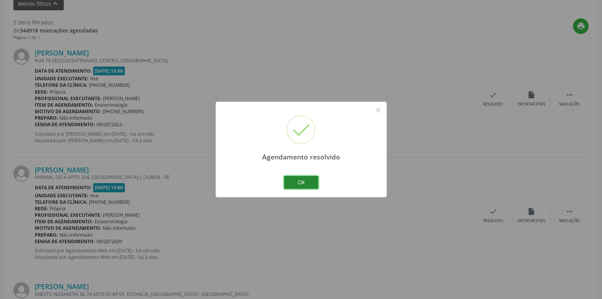
click at [296, 182] on button "Ok" at bounding box center [301, 182] width 34 height 13
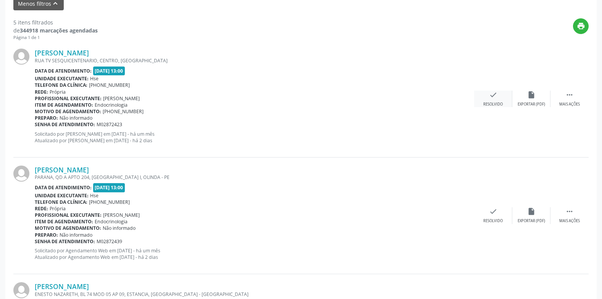
click at [497, 99] on icon "check" at bounding box center [493, 94] width 8 height 8
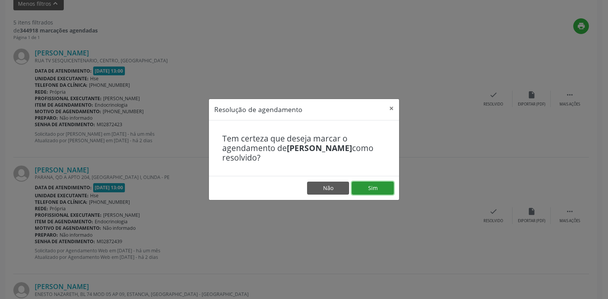
click at [371, 184] on button "Sim" at bounding box center [373, 187] width 42 height 13
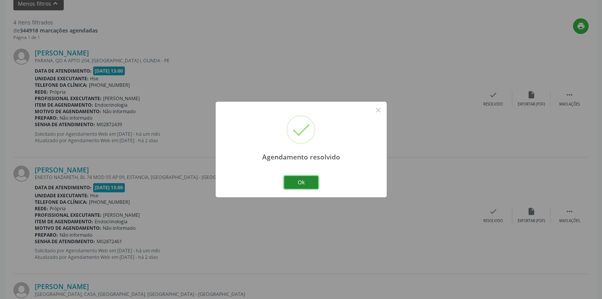
click at [298, 181] on button "Ok" at bounding box center [301, 182] width 34 height 13
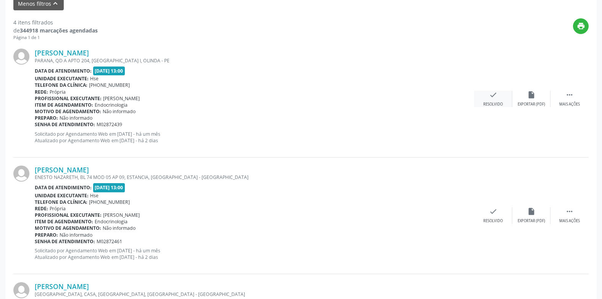
click at [498, 105] on div "Resolvido" at bounding box center [492, 104] width 19 height 5
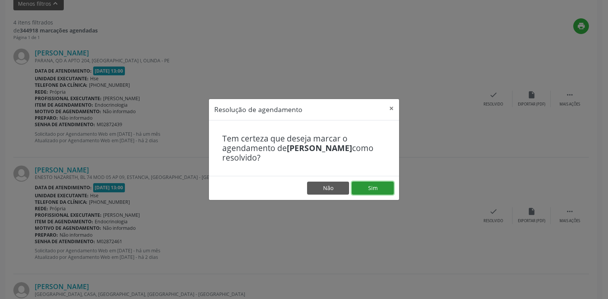
click at [376, 189] on button "Sim" at bounding box center [373, 187] width 42 height 13
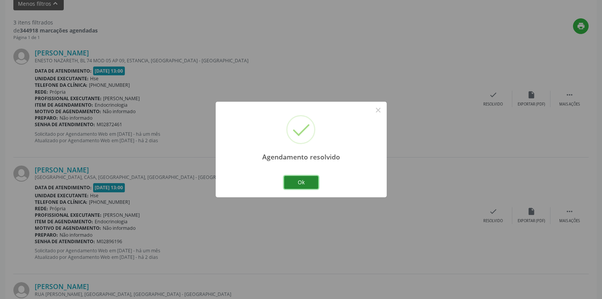
click at [304, 179] on button "Ok" at bounding box center [301, 182] width 34 height 13
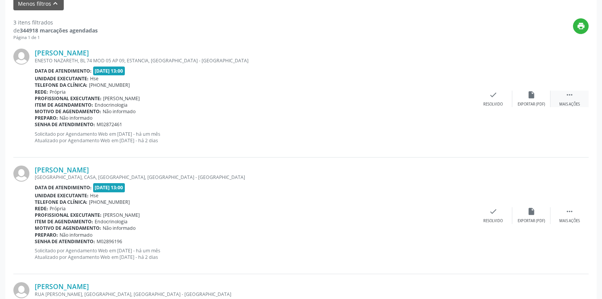
click at [569, 102] on div "Mais ações" at bounding box center [569, 104] width 21 height 5
click at [528, 99] on div "alarm_off Não compareceu" at bounding box center [531, 98] width 38 height 16
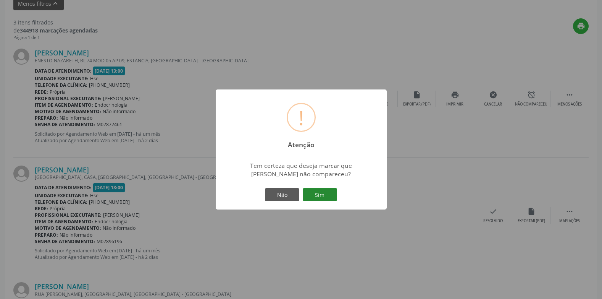
click at [327, 196] on button "Sim" at bounding box center [320, 194] width 34 height 13
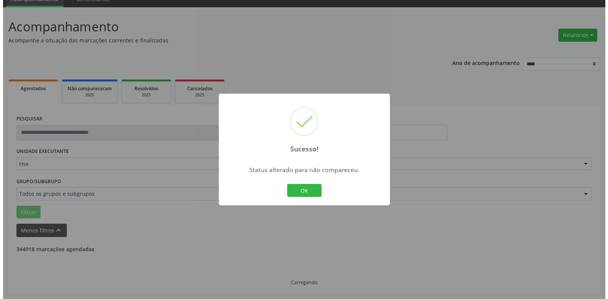
scroll to position [249, 0]
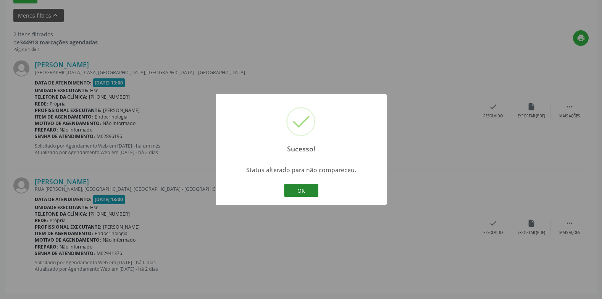
click at [310, 190] on button "OK" at bounding box center [301, 190] width 34 height 13
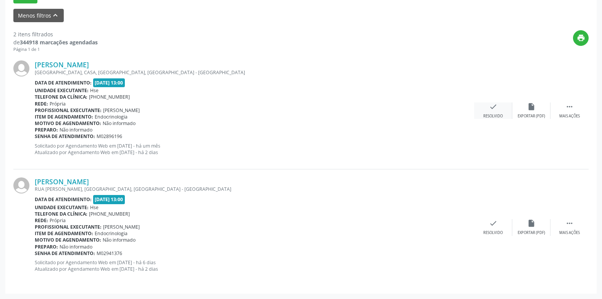
click at [485, 111] on div "check Resolvido" at bounding box center [493, 110] width 38 height 16
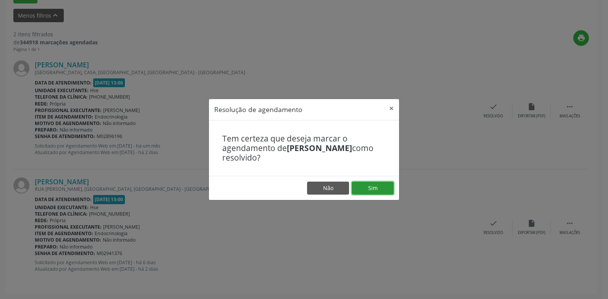
click at [378, 192] on button "Sim" at bounding box center [373, 187] width 42 height 13
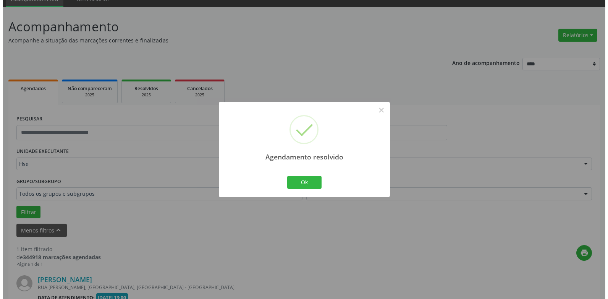
scroll to position [133, 0]
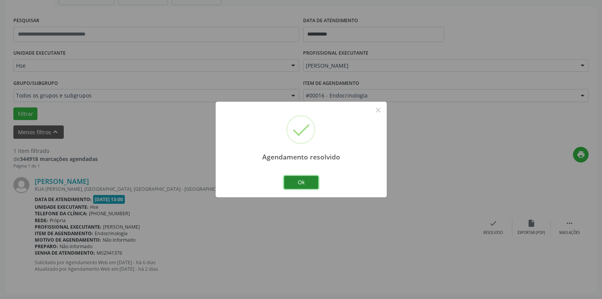
click at [300, 179] on button "Ok" at bounding box center [301, 182] width 34 height 13
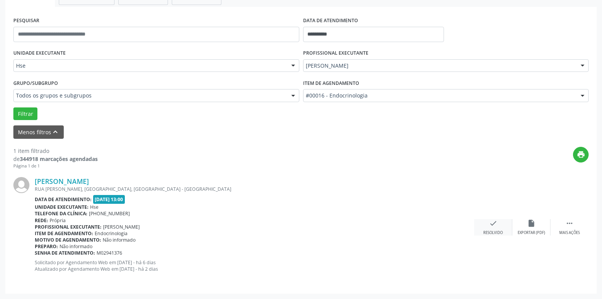
click at [494, 228] on div "check Resolvido" at bounding box center [493, 227] width 38 height 16
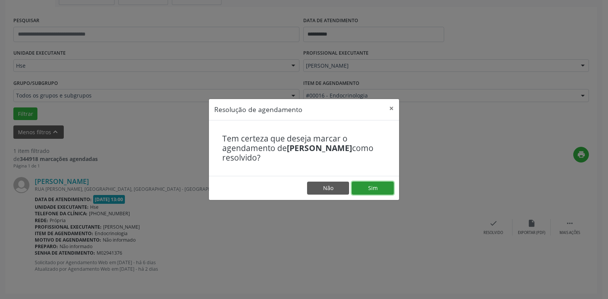
click at [382, 190] on button "Sim" at bounding box center [373, 187] width 42 height 13
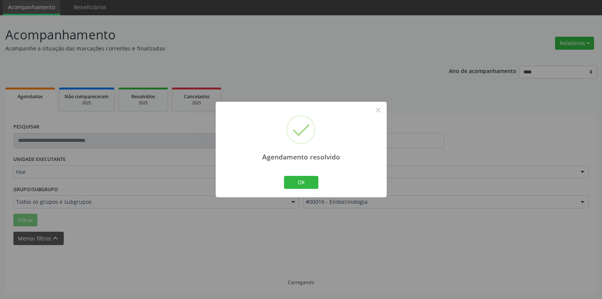
scroll to position [10, 0]
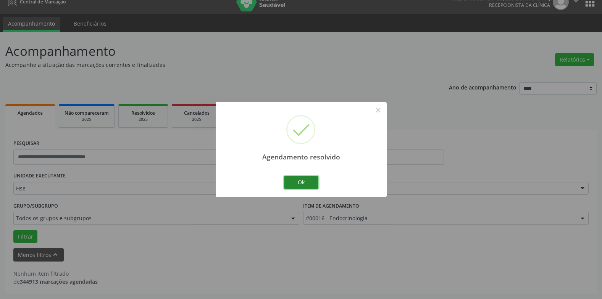
click at [299, 179] on button "Ok" at bounding box center [301, 182] width 34 height 13
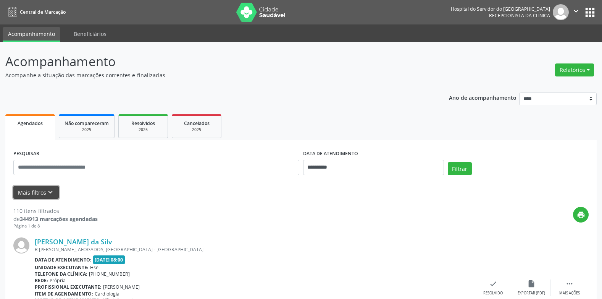
click at [27, 194] on button "Mais filtros keyboard_arrow_down" at bounding box center [35, 192] width 45 height 13
click at [36, 190] on button "Mais filtros keyboard_arrow_down" at bounding box center [35, 192] width 45 height 13
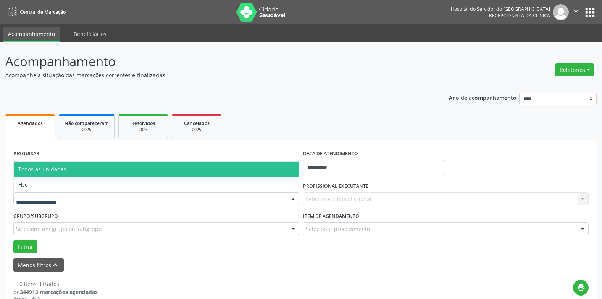
click at [295, 197] on div at bounding box center [292, 198] width 11 height 13
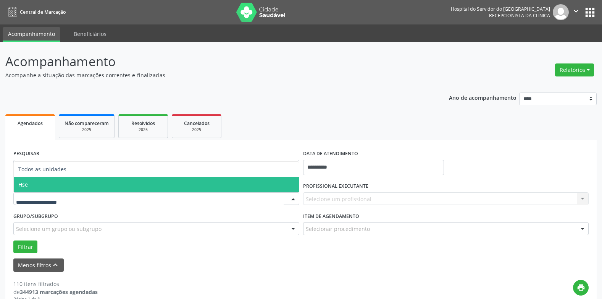
click at [235, 187] on span "Hse" at bounding box center [156, 184] width 285 height 15
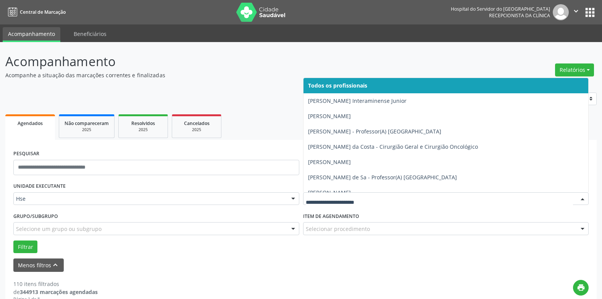
click at [581, 197] on div at bounding box center [582, 198] width 11 height 13
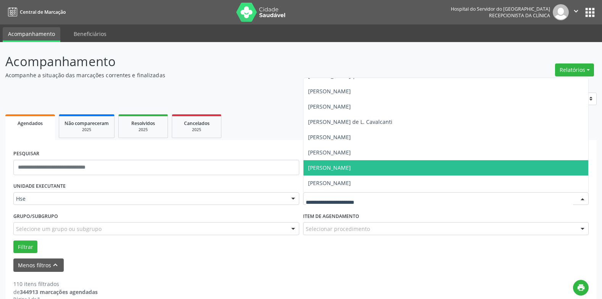
scroll to position [5153, 0]
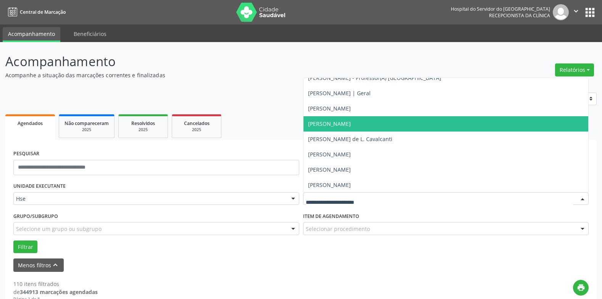
click at [386, 126] on span "Rosalia de Oliveira Nunes" at bounding box center [445, 123] width 285 height 15
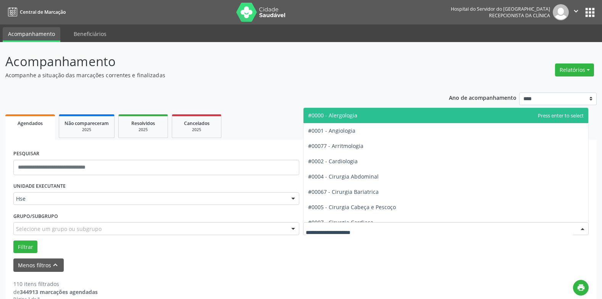
click at [359, 223] on div at bounding box center [446, 228] width 286 height 13
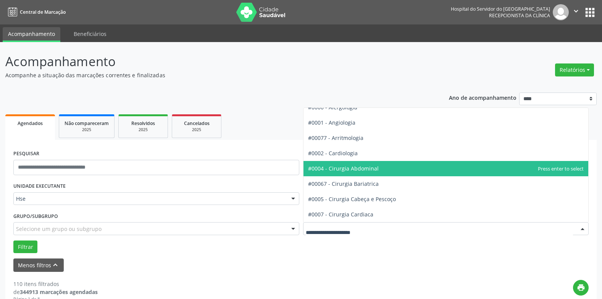
scroll to position [0, 0]
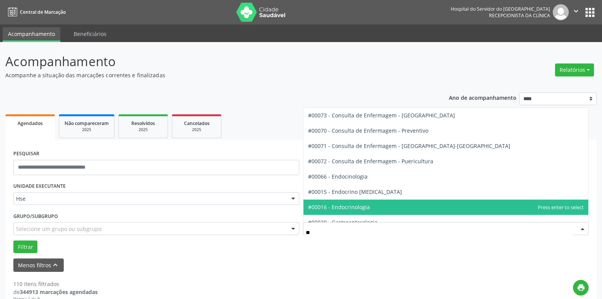
click at [336, 212] on span "#00016 - Endocrinologia" at bounding box center [445, 206] width 285 height 15
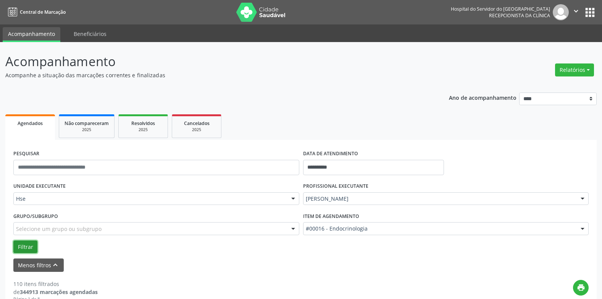
click at [23, 247] on button "Filtrar" at bounding box center [25, 246] width 24 height 13
click at [28, 245] on button "Filtrar" at bounding box center [25, 246] width 24 height 13
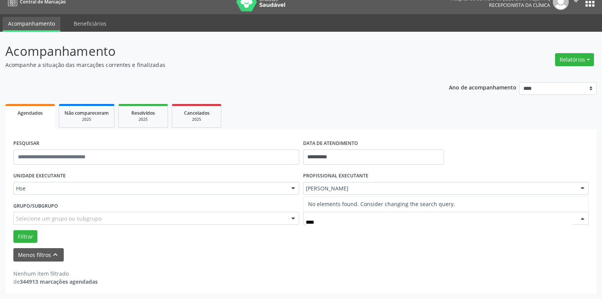
type input "*****"
click at [581, 218] on div at bounding box center [582, 218] width 11 height 13
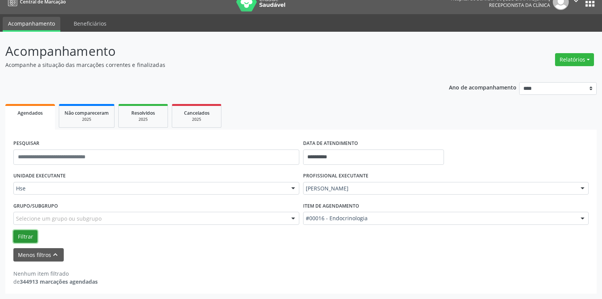
click at [24, 234] on button "Filtrar" at bounding box center [25, 236] width 24 height 13
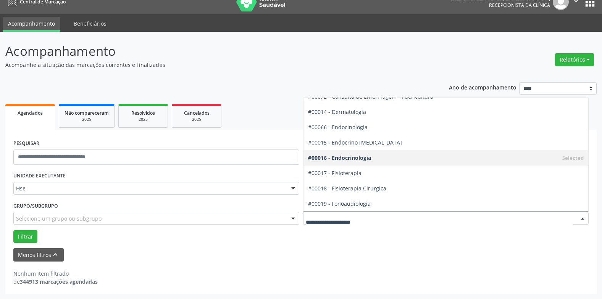
scroll to position [344, 0]
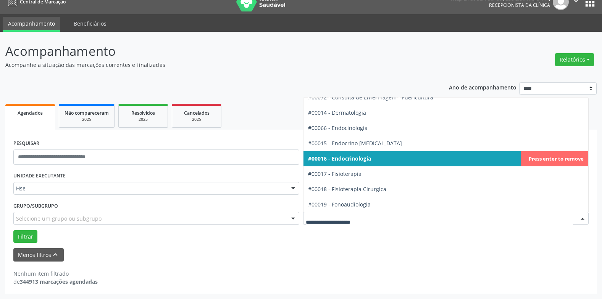
drag, startPoint x: 394, startPoint y: 163, endPoint x: 398, endPoint y: 162, distance: 4.4
click at [398, 162] on span "#00016 - Endocrinologia" at bounding box center [445, 158] width 285 height 15
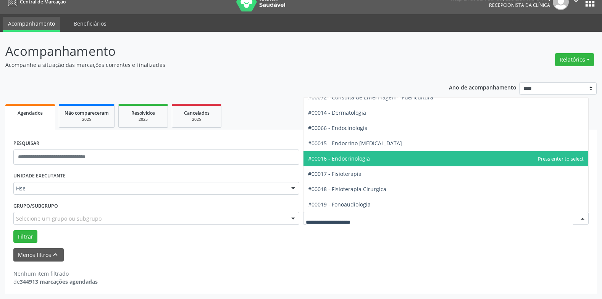
click at [357, 159] on span "#00016 - Endocrinologia" at bounding box center [339, 158] width 62 height 7
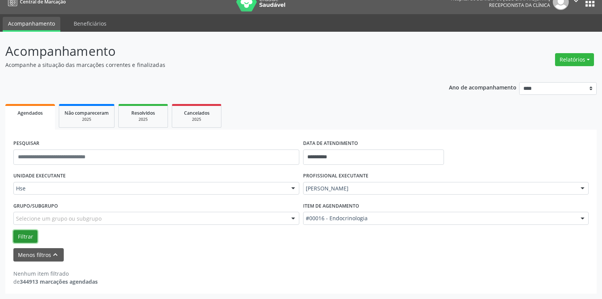
click at [27, 233] on button "Filtrar" at bounding box center [25, 236] width 24 height 13
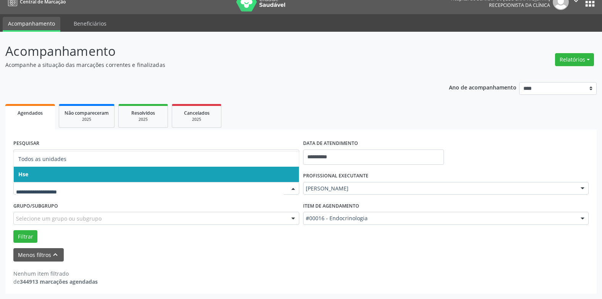
click at [57, 183] on div at bounding box center [156, 188] width 286 height 13
click at [65, 170] on span "Hse" at bounding box center [156, 173] width 285 height 15
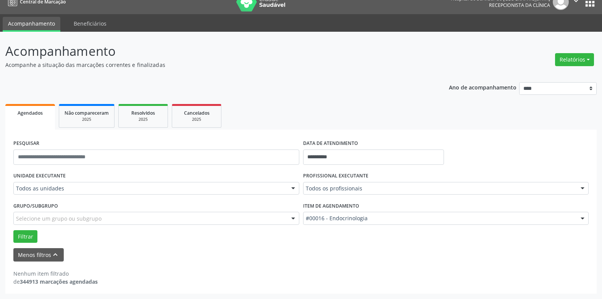
click at [65, 170] on div "UNIDADE EXECUTANTE Todos as unidades Todos as unidades Hse Nenhum resultado enc…" at bounding box center [156, 185] width 290 height 30
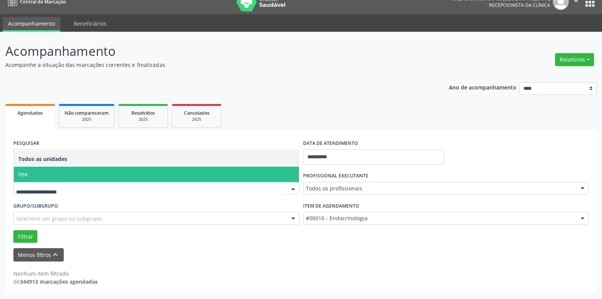
click at [50, 172] on span "Hse" at bounding box center [156, 173] width 285 height 15
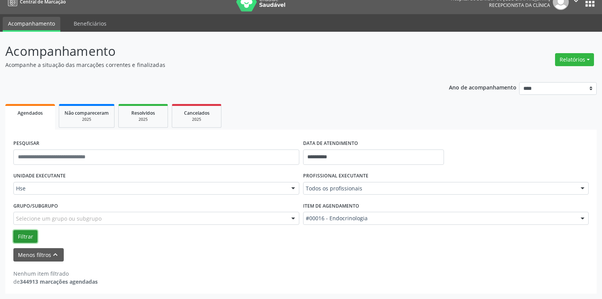
click at [30, 236] on button "Filtrar" at bounding box center [25, 236] width 24 height 13
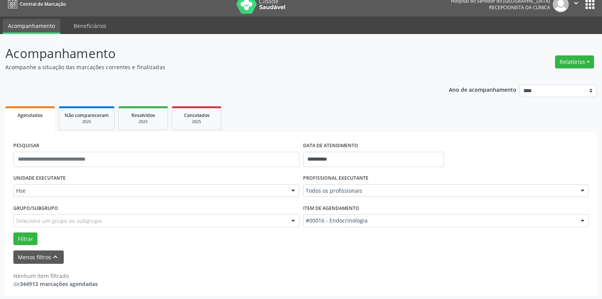
scroll to position [10, 0]
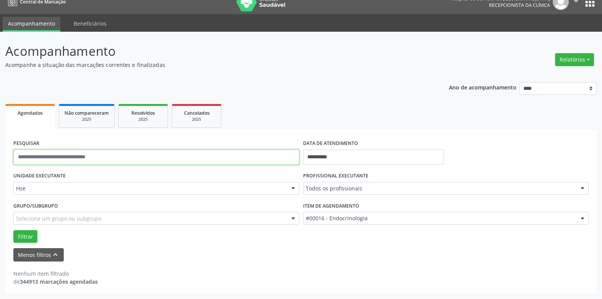
drag, startPoint x: 62, startPoint y: 170, endPoint x: 53, endPoint y: 173, distance: 9.1
click at [54, 173] on form "**********" at bounding box center [300, 199] width 575 height 124
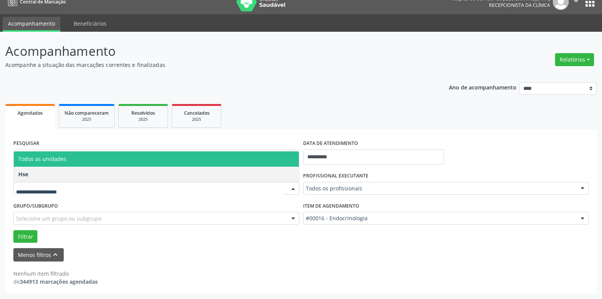
click at [56, 163] on span "Todos as unidades" at bounding box center [156, 158] width 285 height 15
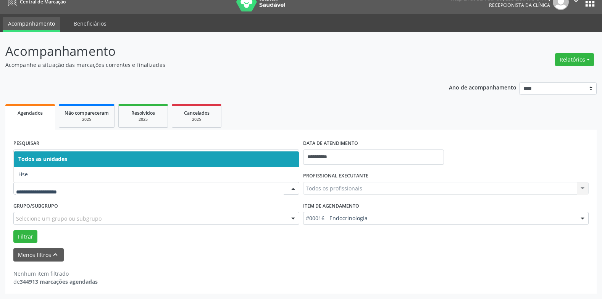
click at [38, 183] on div at bounding box center [156, 188] width 286 height 13
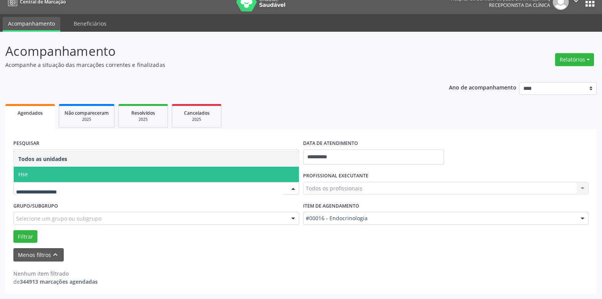
click at [36, 171] on span "Hse" at bounding box center [156, 173] width 285 height 15
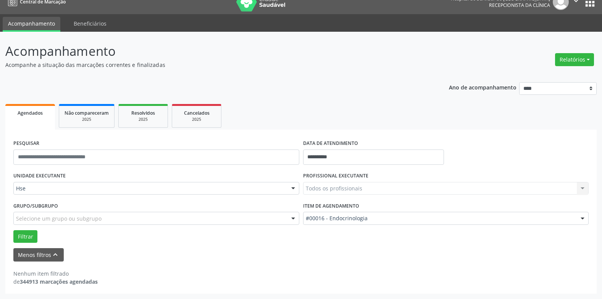
click at [36, 171] on div "UNIDADE EXECUTANTE Hse Todos as unidades Hse Nenhum resultado encontrado para: …" at bounding box center [156, 185] width 290 height 30
click at [22, 231] on button "Filtrar" at bounding box center [25, 236] width 24 height 13
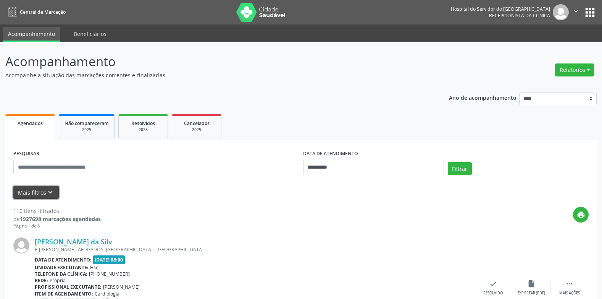
click at [36, 189] on button "Mais filtros keyboard_arrow_down" at bounding box center [35, 192] width 45 height 13
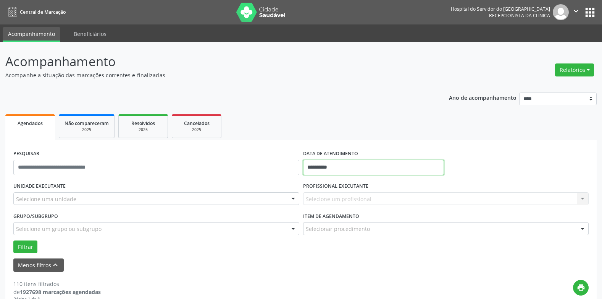
click at [365, 168] on input "**********" at bounding box center [373, 167] width 141 height 15
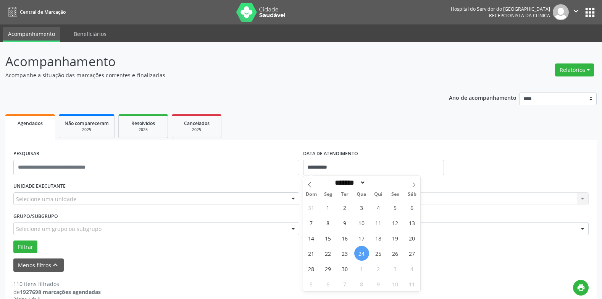
click at [362, 253] on span "24" at bounding box center [361, 252] width 15 height 15
type input "**********"
click at [362, 253] on span "24" at bounding box center [361, 252] width 15 height 15
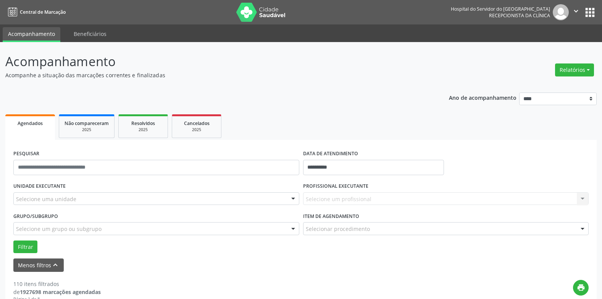
click at [354, 196] on div "Selecione um profissional Nenhum resultado encontrado para: " " Não há nenhuma …" at bounding box center [446, 198] width 286 height 13
click at [581, 197] on div "Selecione um profissional Nenhum resultado encontrado para: " " Não há nenhuma …" at bounding box center [446, 198] width 286 height 13
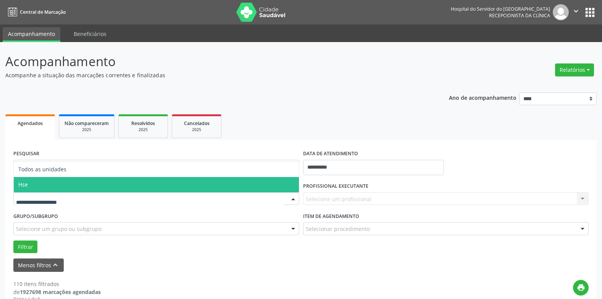
click at [48, 183] on span "Hse" at bounding box center [156, 184] width 285 height 15
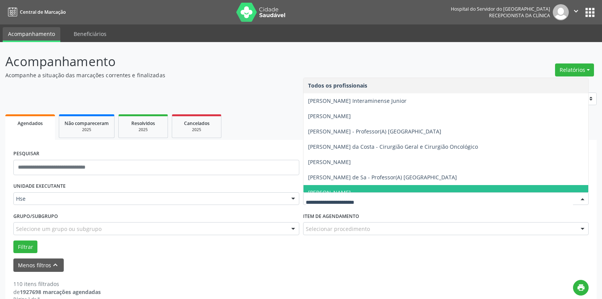
type input "*"
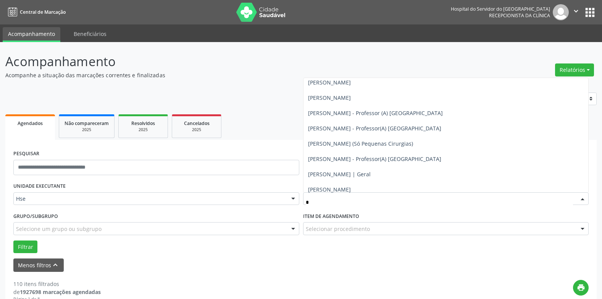
scroll to position [4772, 0]
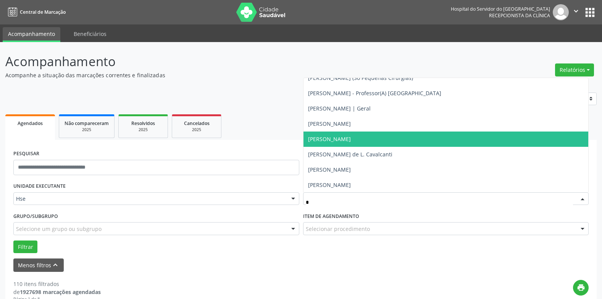
click at [390, 137] on span "[PERSON_NAME]" at bounding box center [445, 138] width 285 height 15
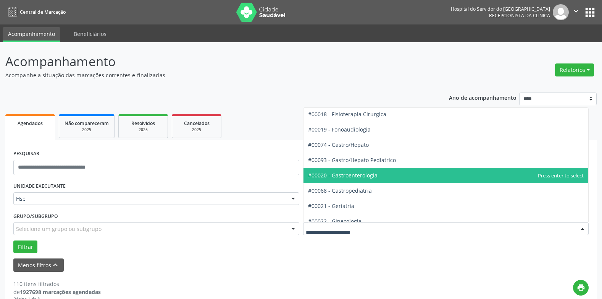
scroll to position [344, 0]
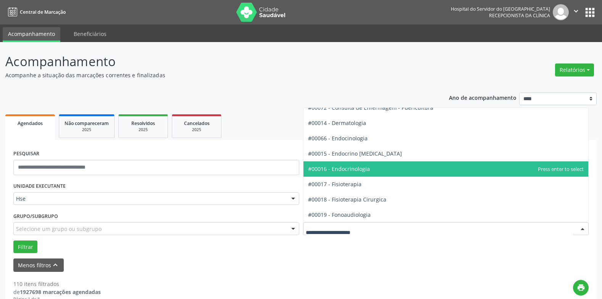
click at [360, 170] on span "#00016 - Endocrinologia" at bounding box center [339, 168] width 62 height 7
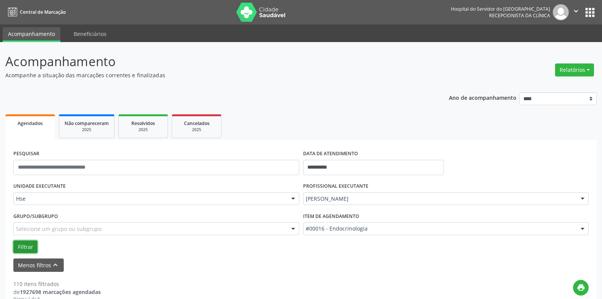
click at [24, 241] on button "Filtrar" at bounding box center [25, 246] width 24 height 13
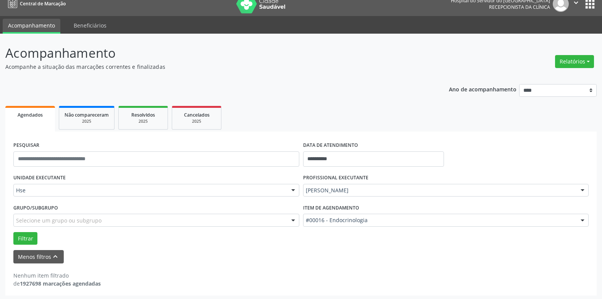
scroll to position [10, 0]
